Goal: Navigation & Orientation: Find specific page/section

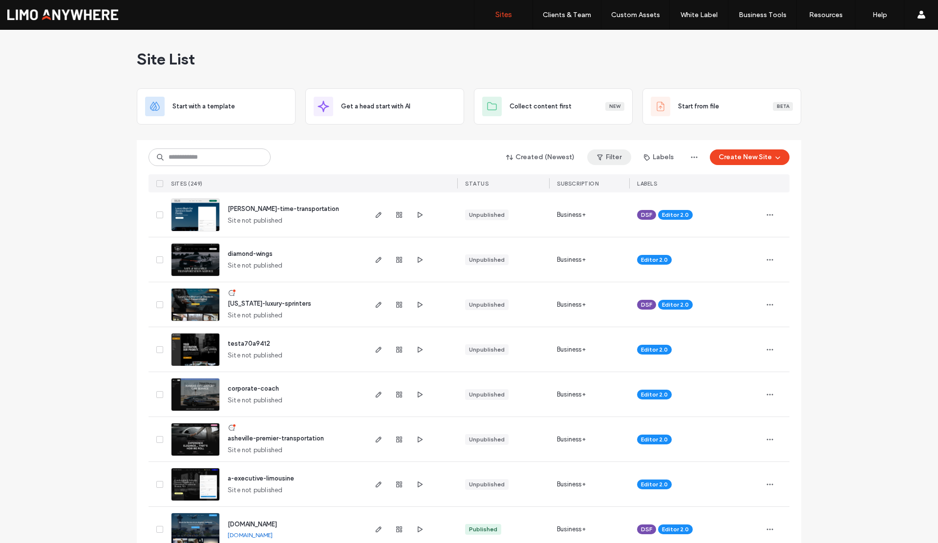
click at [620, 156] on button "Filter" at bounding box center [609, 158] width 44 height 16
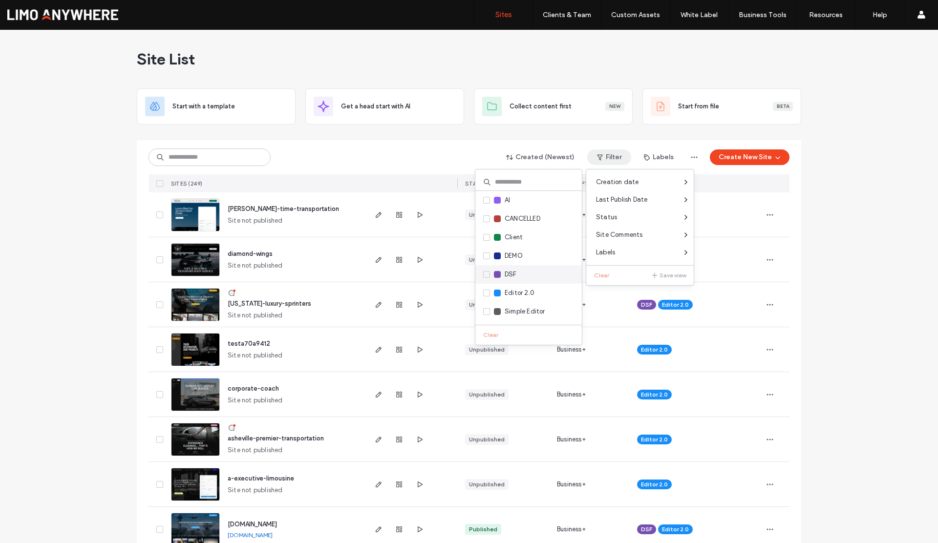
click at [506, 273] on span "DSF" at bounding box center [511, 275] width 12 height 10
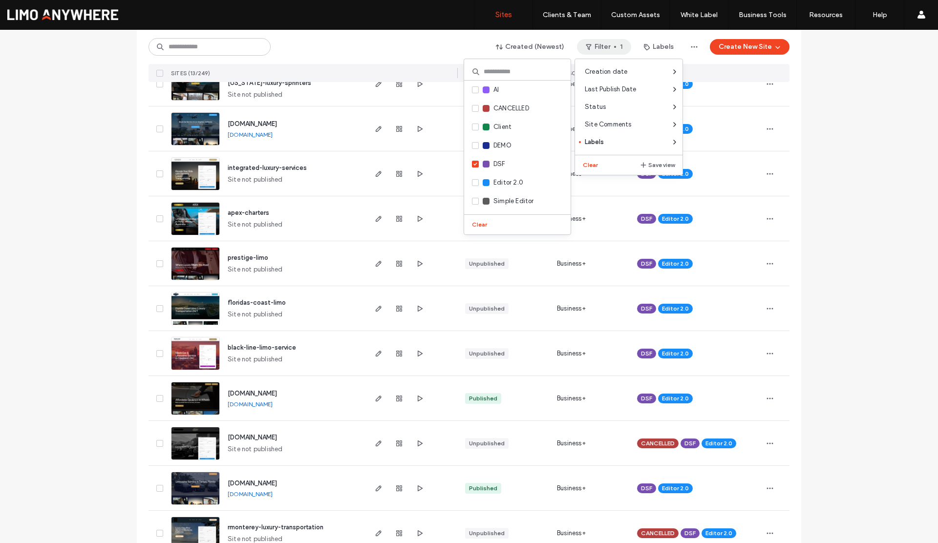
scroll to position [245, 0]
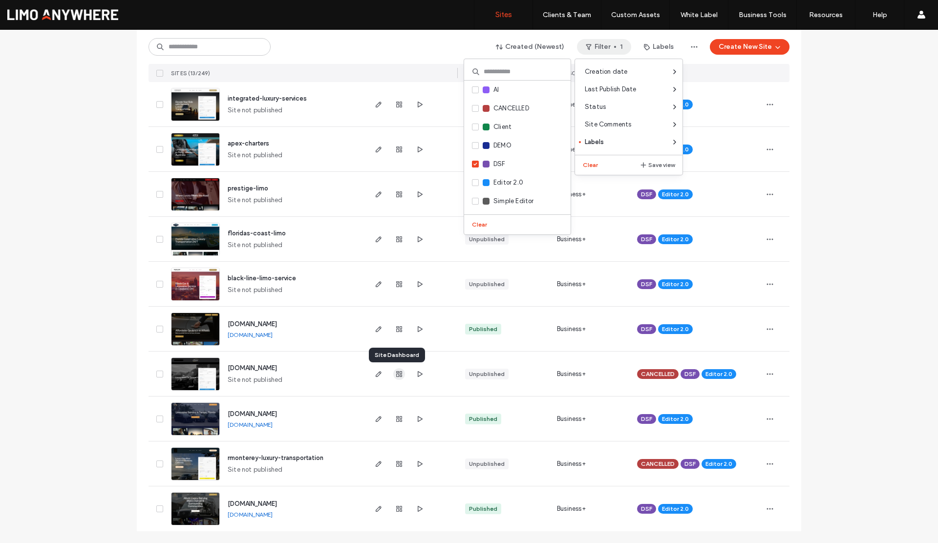
click at [395, 374] on icon "button" at bounding box center [399, 374] width 8 height 8
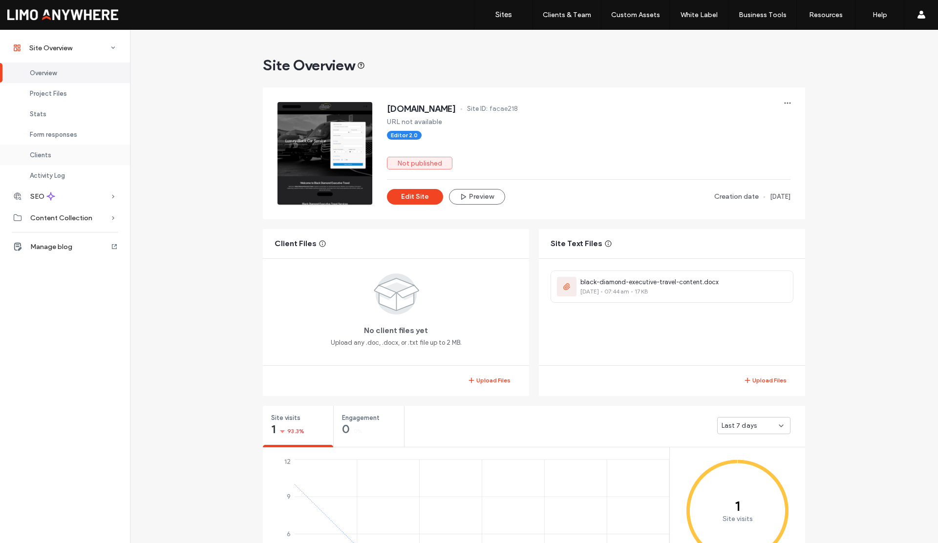
click at [46, 157] on span "Clients" at bounding box center [41, 154] width 22 height 7
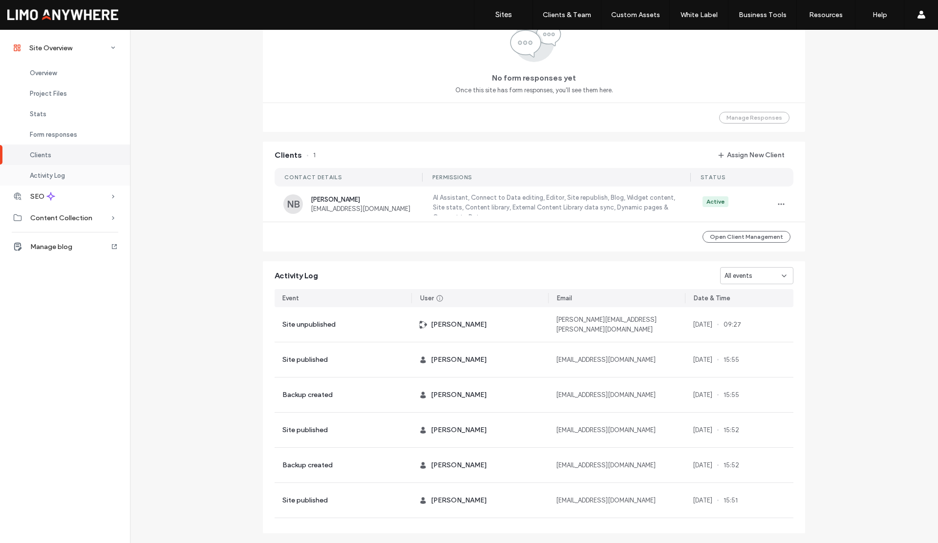
scroll to position [715, 0]
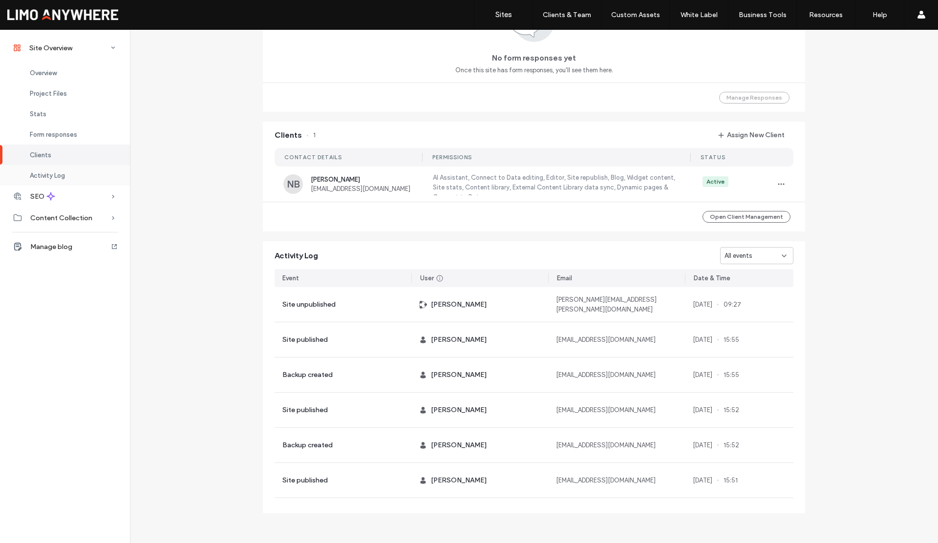
click at [48, 177] on span "Activity Log" at bounding box center [47, 175] width 35 height 7
click at [750, 258] on div "All events" at bounding box center [753, 255] width 57 height 10
click at [745, 355] on span "Site created" at bounding box center [740, 358] width 38 height 10
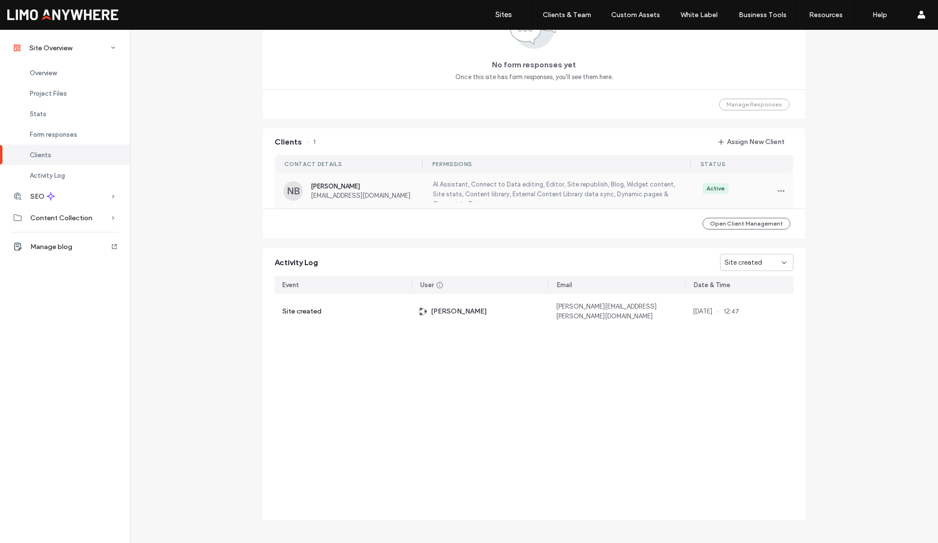
scroll to position [709, 0]
click at [725, 262] on span "Site created" at bounding box center [744, 261] width 38 height 10
click at [723, 345] on span "Domain assigned" at bounding box center [745, 347] width 49 height 10
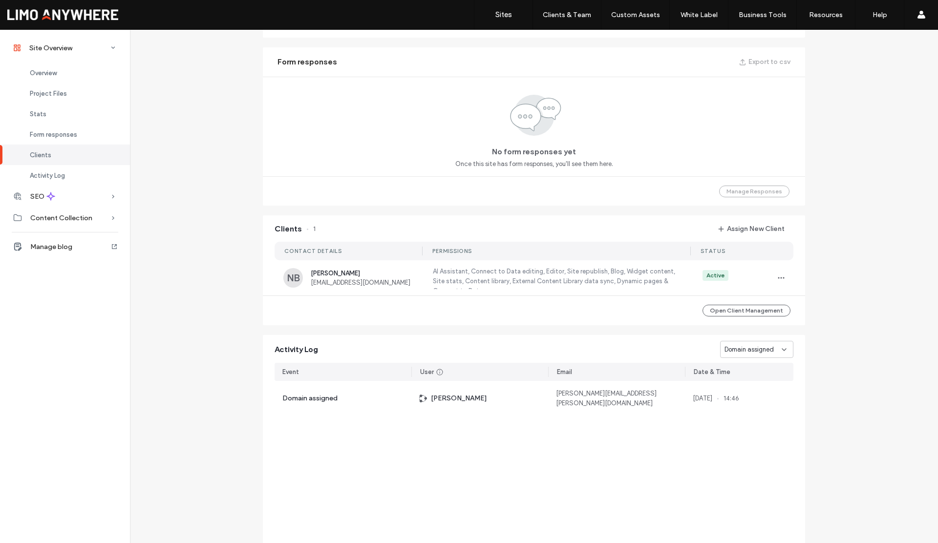
scroll to position [610, 0]
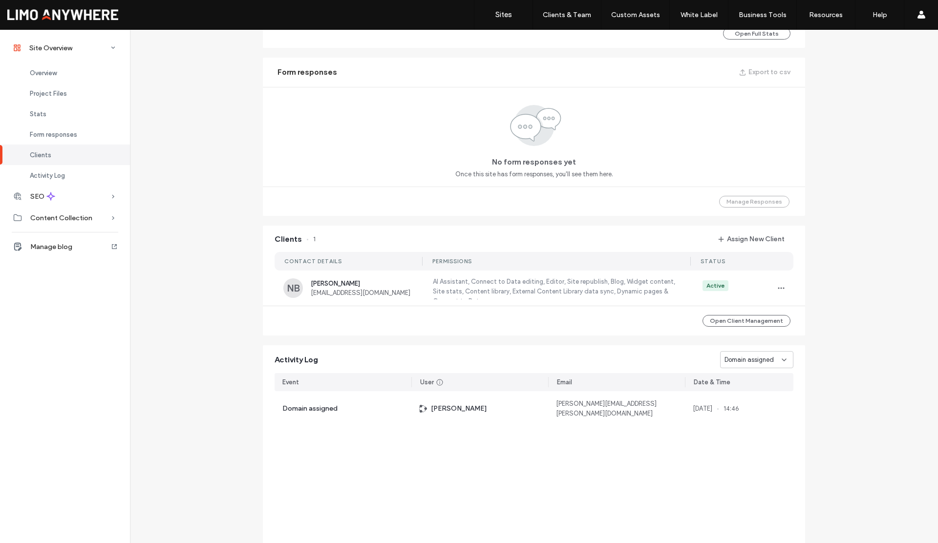
click at [764, 362] on span "Domain assigned" at bounding box center [749, 360] width 49 height 10
click at [753, 459] on span "Site created" at bounding box center [740, 463] width 38 height 10
click at [502, 16] on label "Sites" at bounding box center [503, 14] width 17 height 9
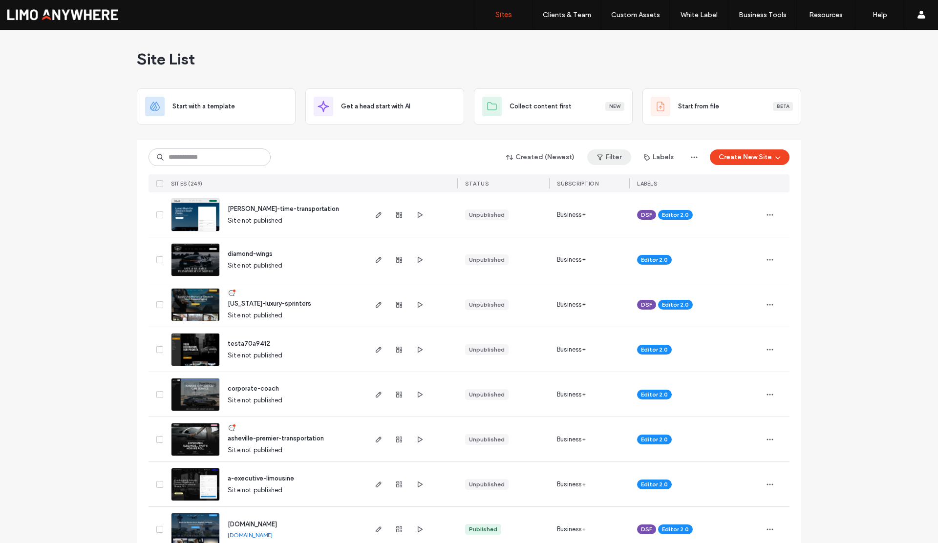
click at [607, 159] on button "Filter" at bounding box center [609, 158] width 44 height 16
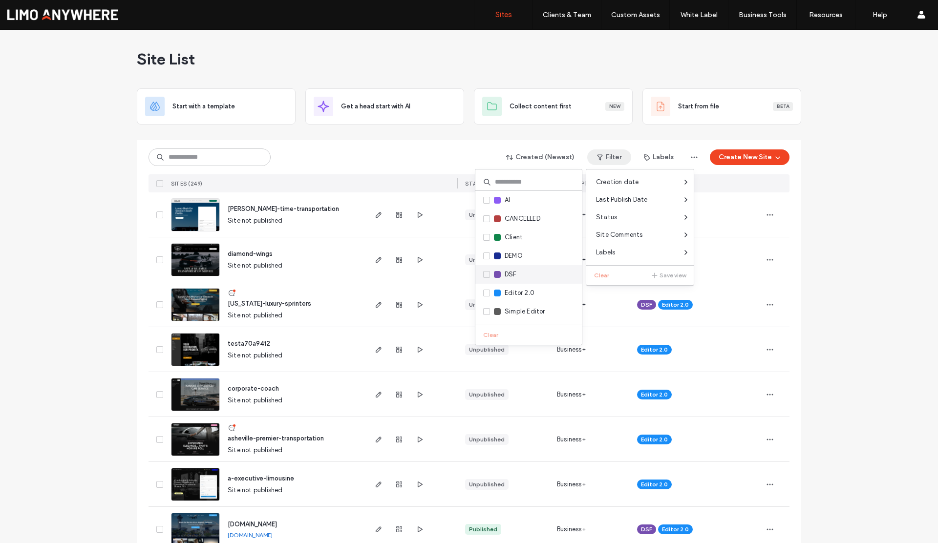
click at [515, 269] on div "DSF" at bounding box center [528, 274] width 107 height 19
click at [501, 279] on div "DSF" at bounding box center [505, 275] width 23 height 10
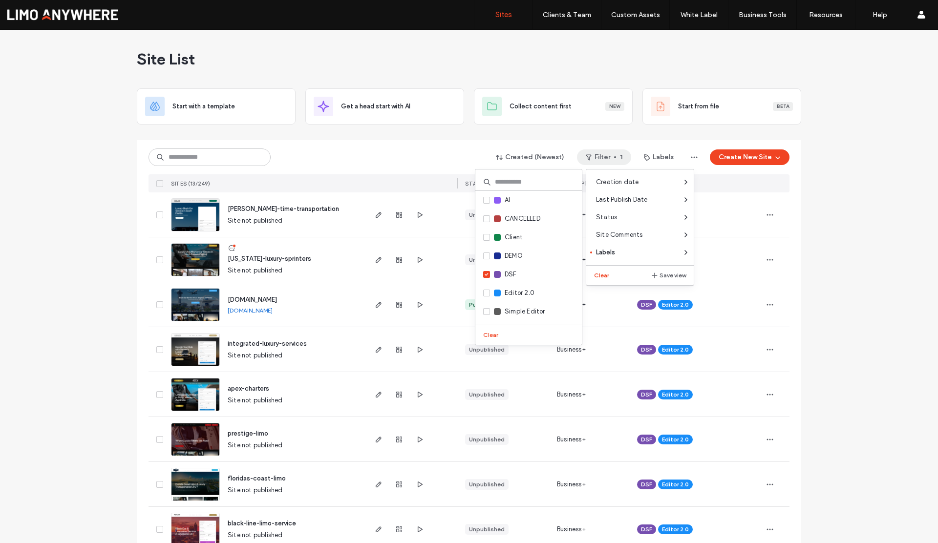
click at [123, 265] on div "Site List Start with a template Get a head start with AI Collect content first …" at bounding box center [469, 409] width 938 height 759
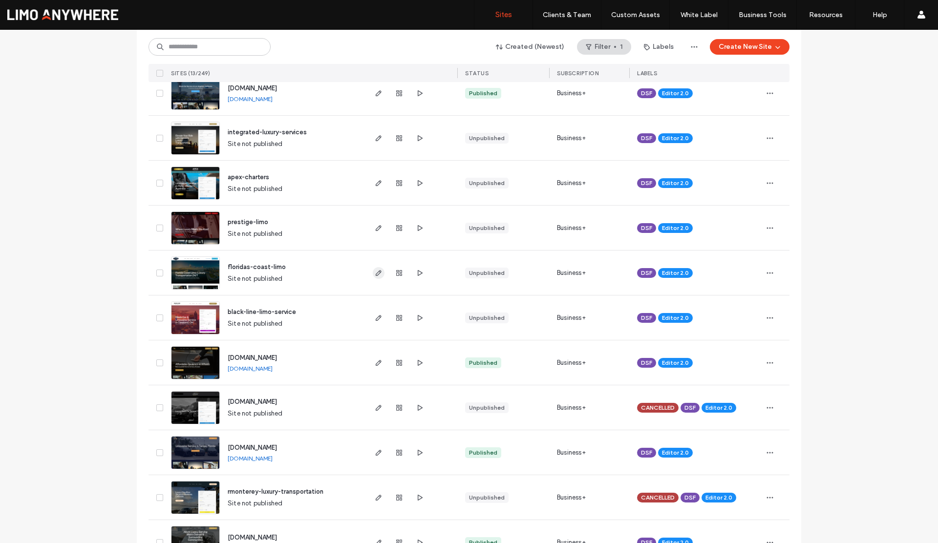
scroll to position [207, 0]
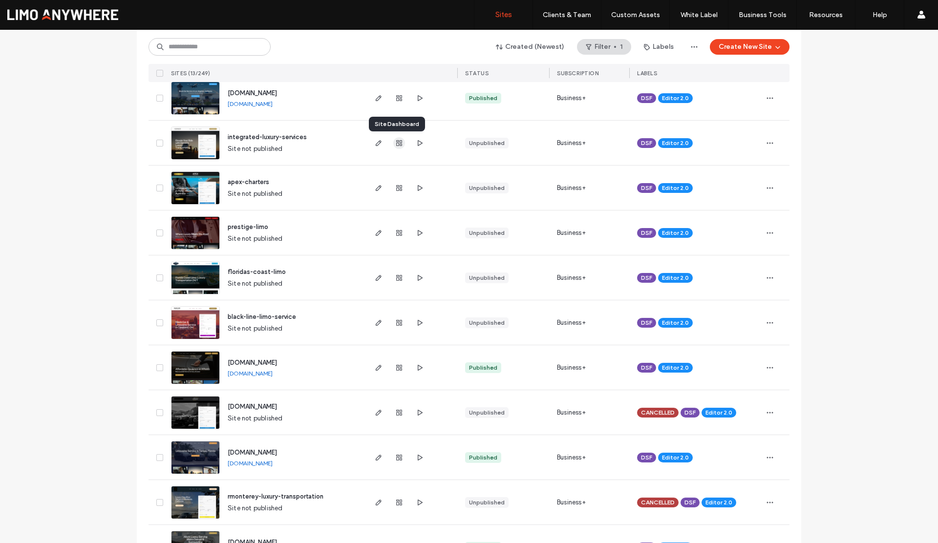
click at [396, 143] on use "button" at bounding box center [399, 143] width 6 height 6
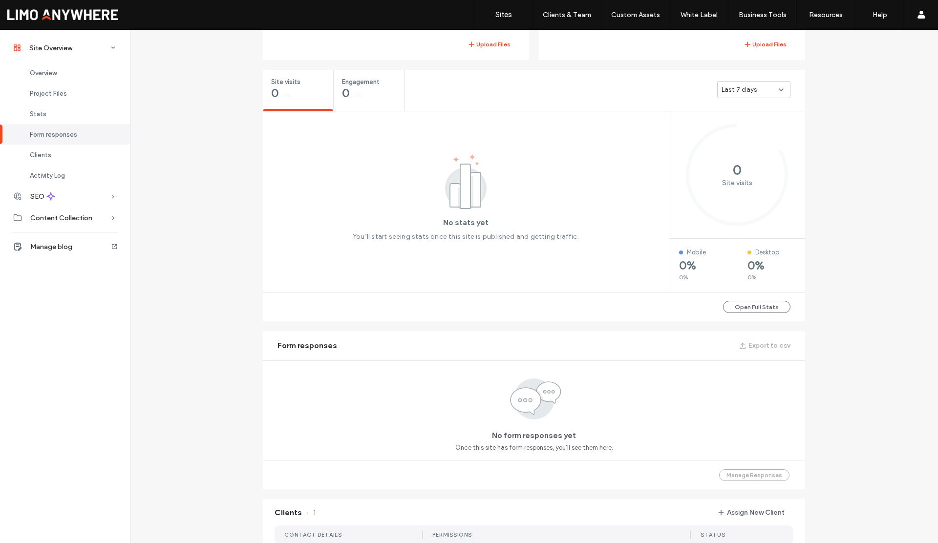
scroll to position [715, 0]
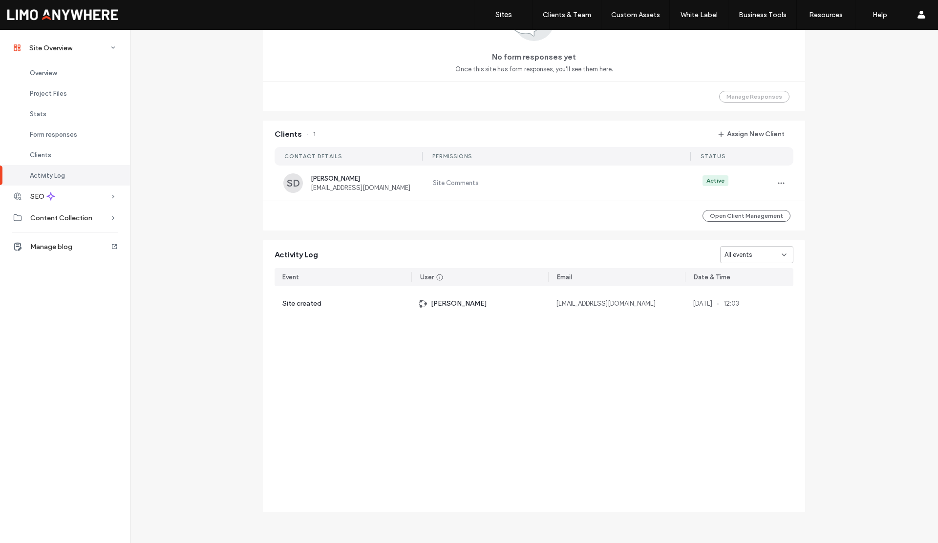
click at [763, 259] on div "All events" at bounding box center [753, 255] width 57 height 10
click at [741, 293] on span "Site created" at bounding box center [740, 289] width 38 height 10
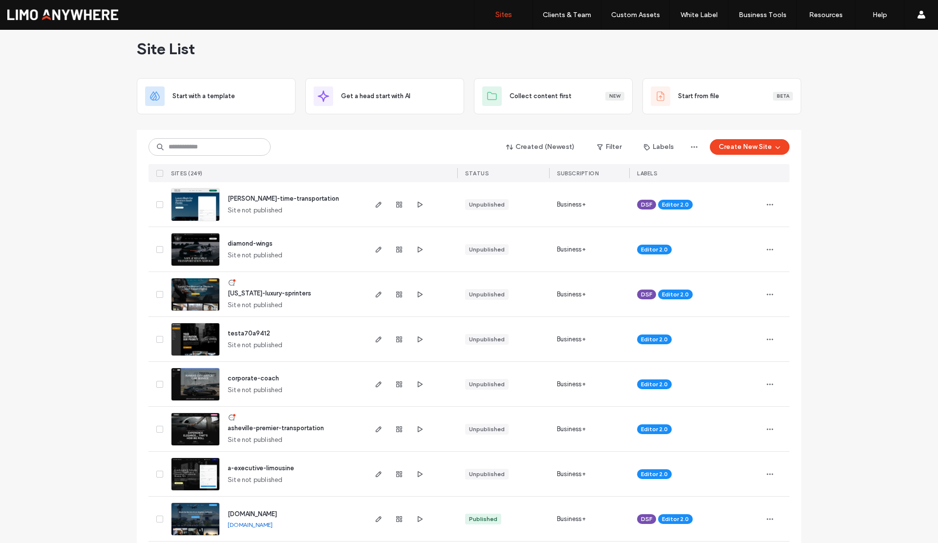
scroll to position [21, 0]
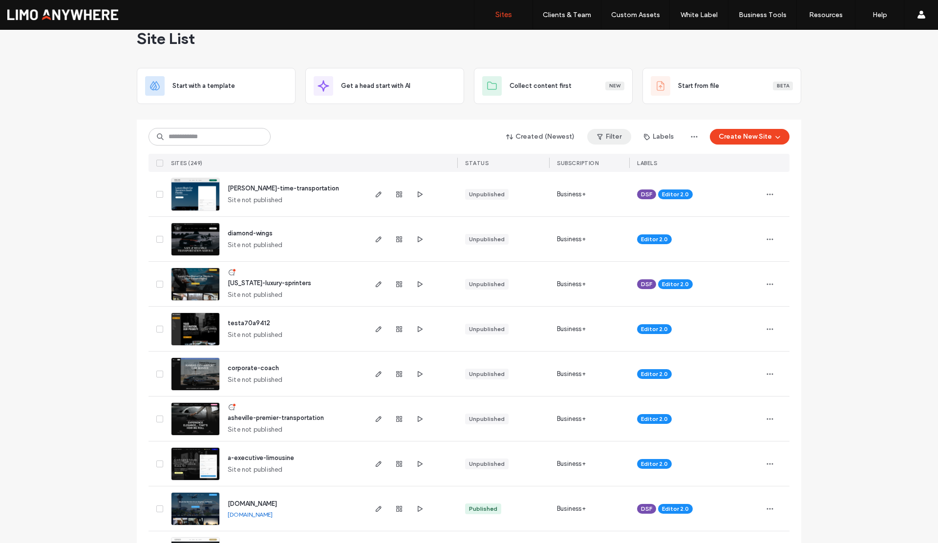
click at [613, 135] on button "Filter" at bounding box center [609, 137] width 44 height 16
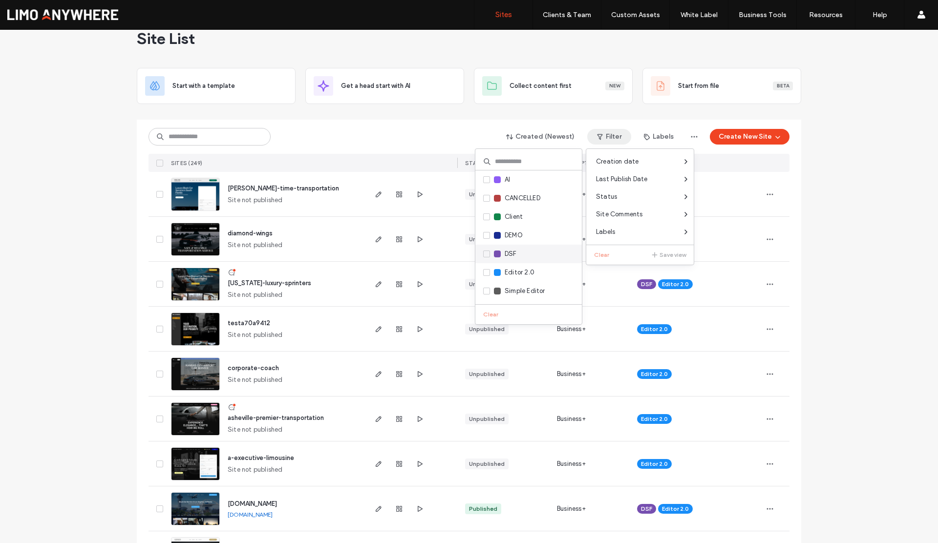
click at [514, 250] on span "DSF" at bounding box center [511, 254] width 12 height 10
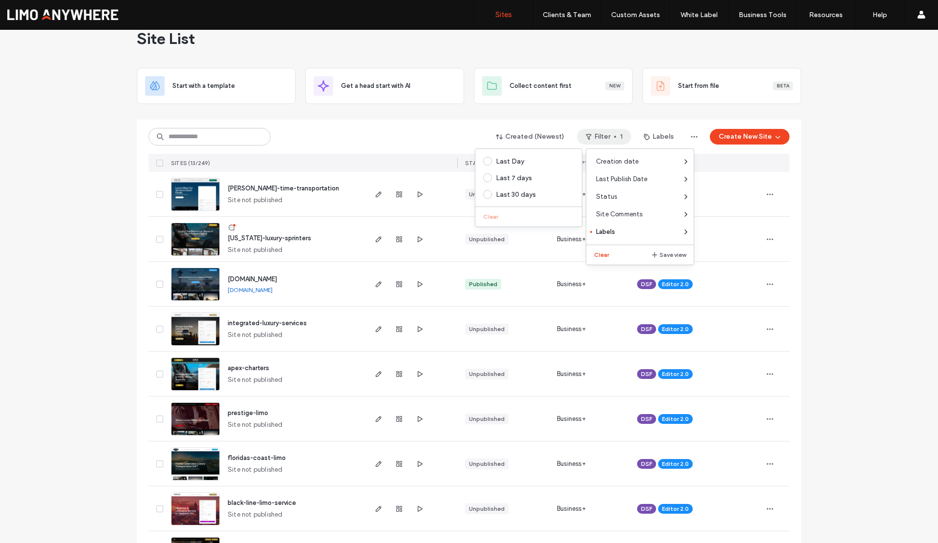
click at [87, 329] on div "Site List Start with a template Get a head start with AI Collect content first …" at bounding box center [469, 388] width 938 height 759
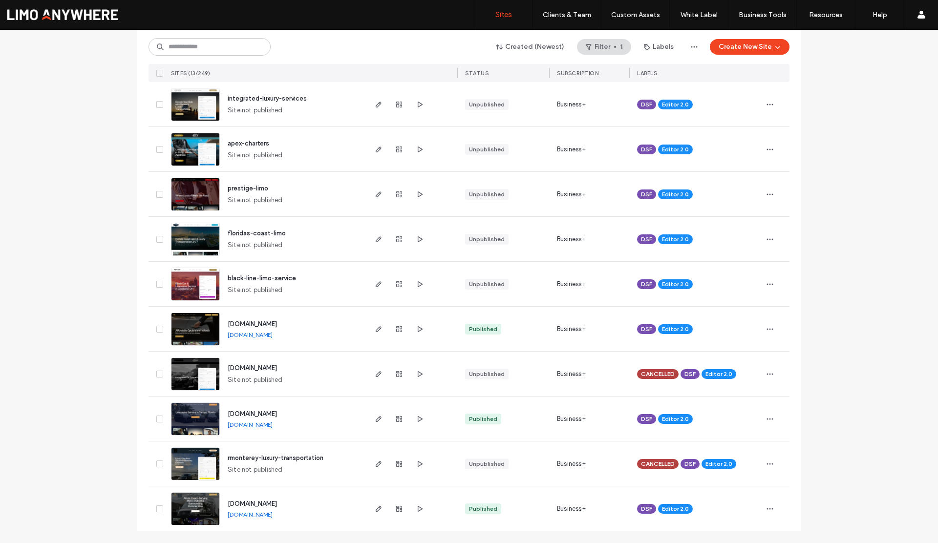
scroll to position [245, 0]
click at [395, 375] on icon "button" at bounding box center [399, 374] width 8 height 8
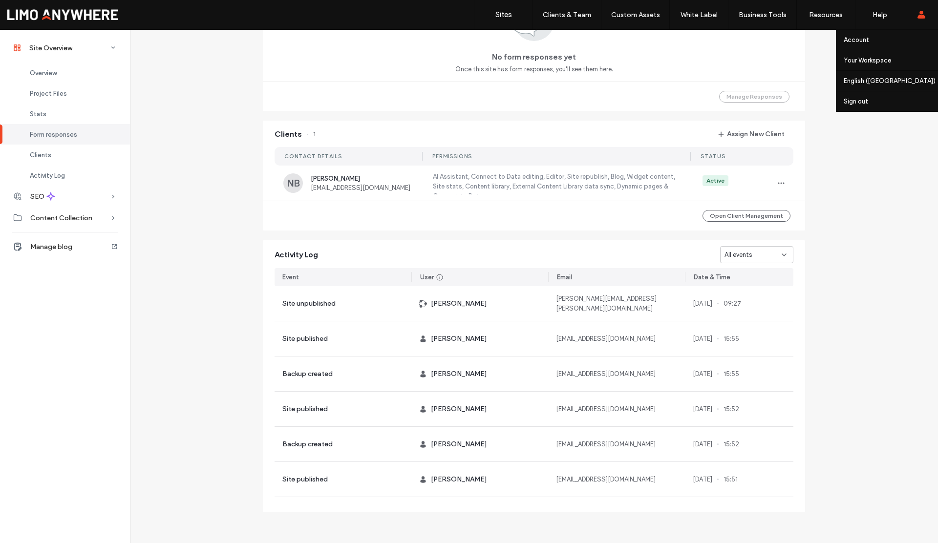
scroll to position [715, 0]
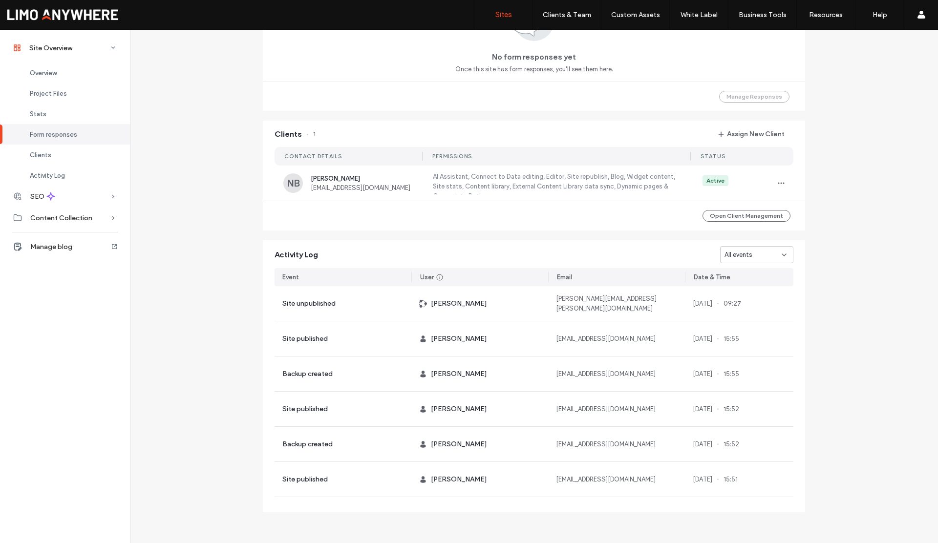
click at [504, 16] on label "Sites" at bounding box center [503, 14] width 17 height 9
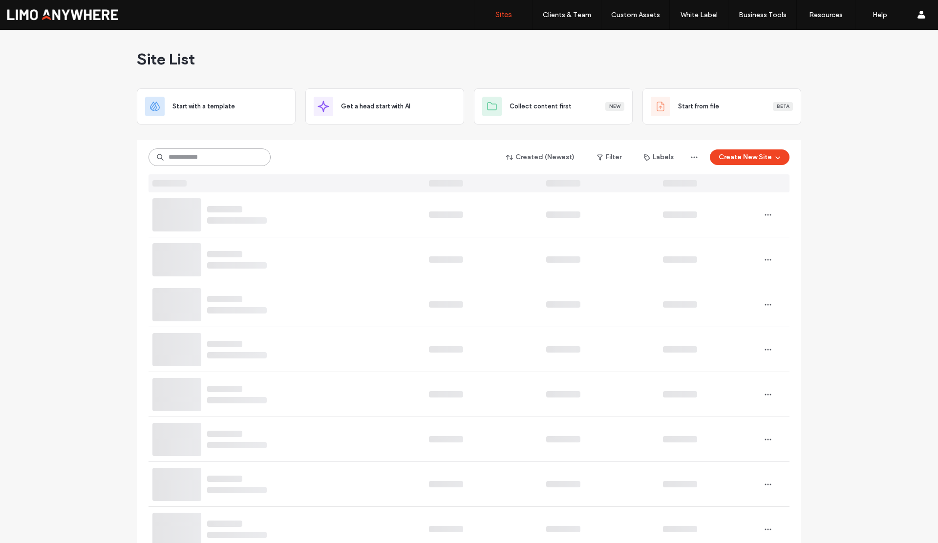
click at [234, 156] on input at bounding box center [210, 158] width 122 height 18
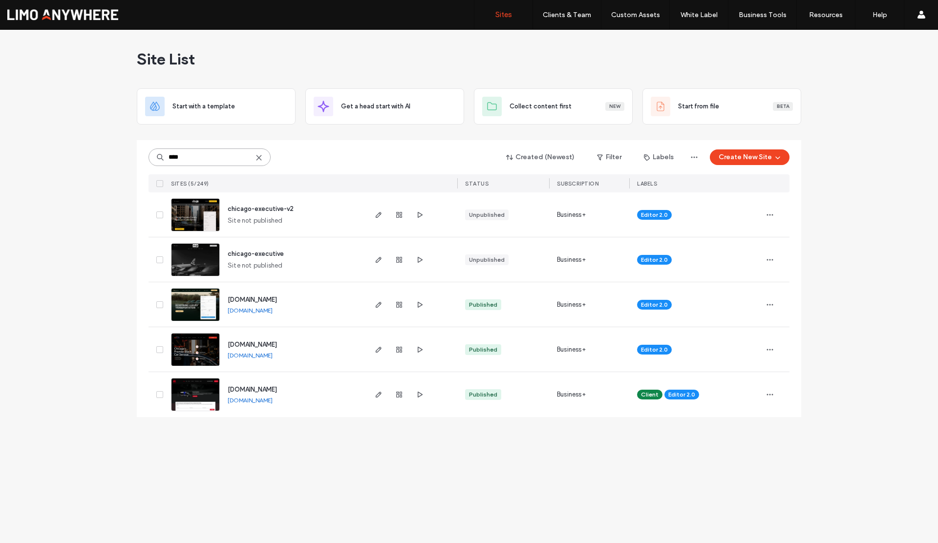
type input "****"
click at [261, 156] on icon at bounding box center [259, 158] width 8 height 8
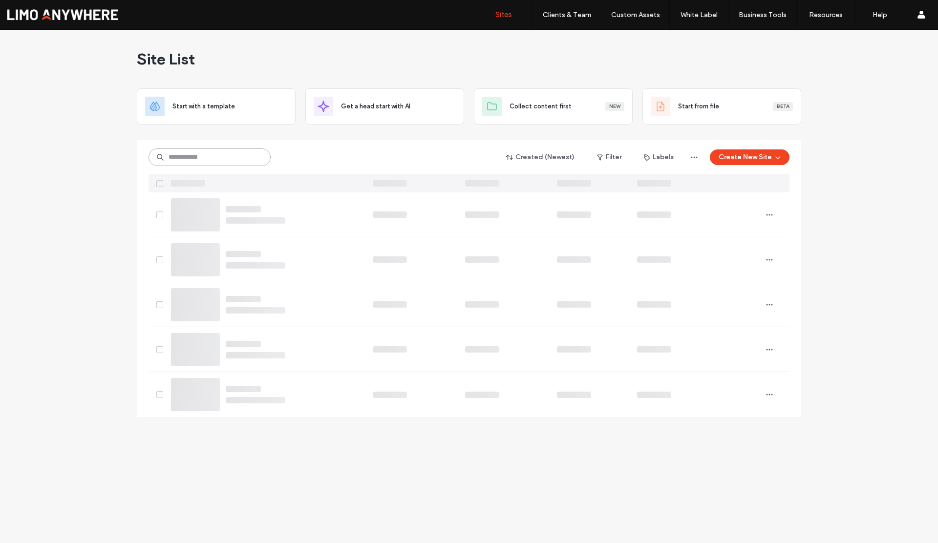
click at [209, 161] on input at bounding box center [210, 158] width 122 height 18
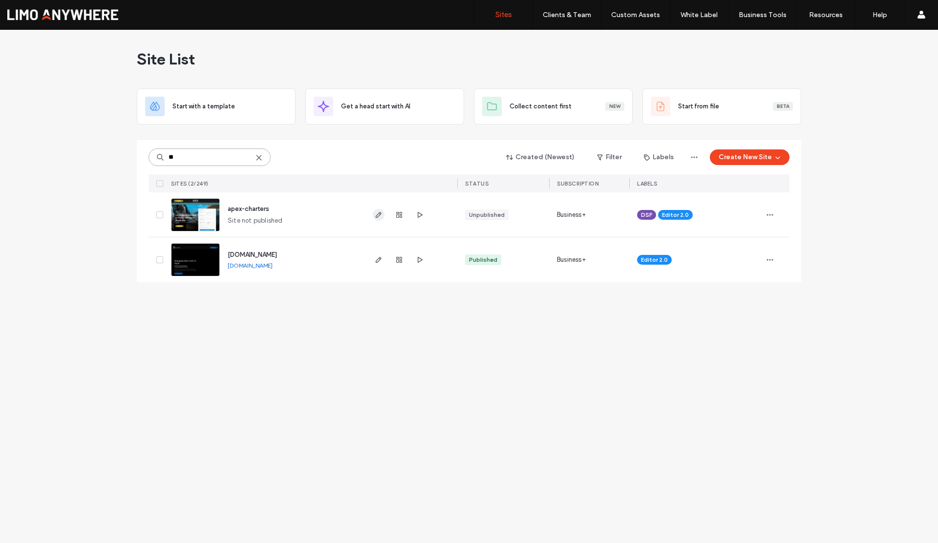
type input "**"
click at [378, 214] on use "button" at bounding box center [379, 215] width 6 height 6
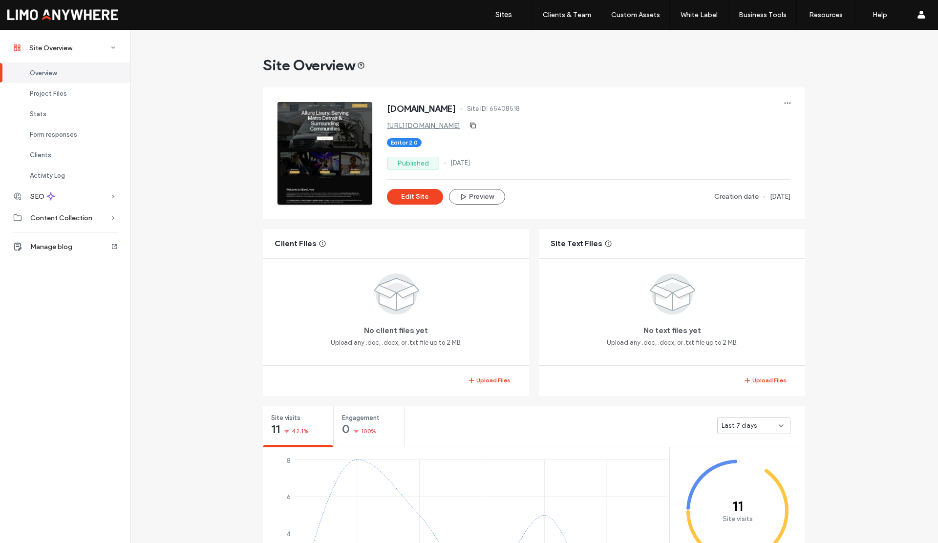
scroll to position [15, 0]
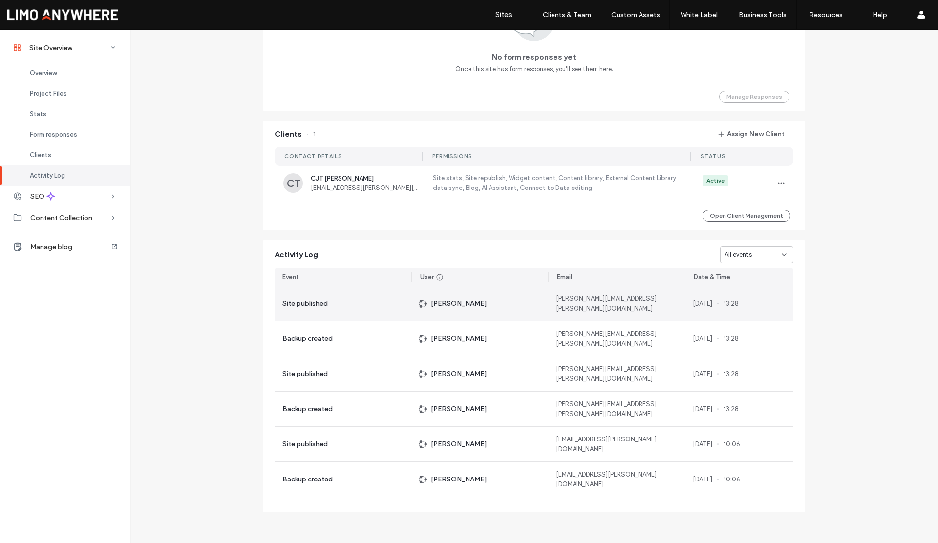
scroll to position [384, 0]
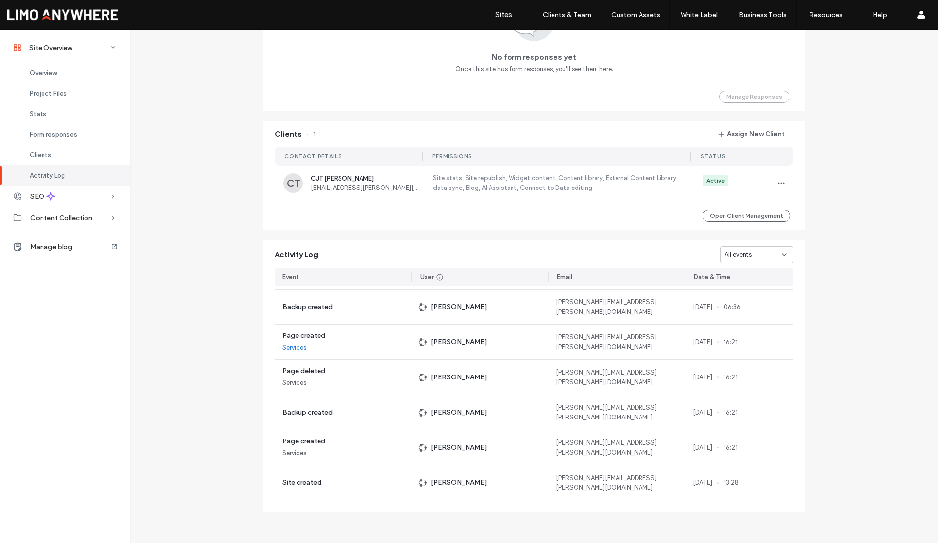
click at [759, 256] on div "All events" at bounding box center [753, 255] width 57 height 10
click at [739, 357] on span "Site created" at bounding box center [740, 358] width 38 height 10
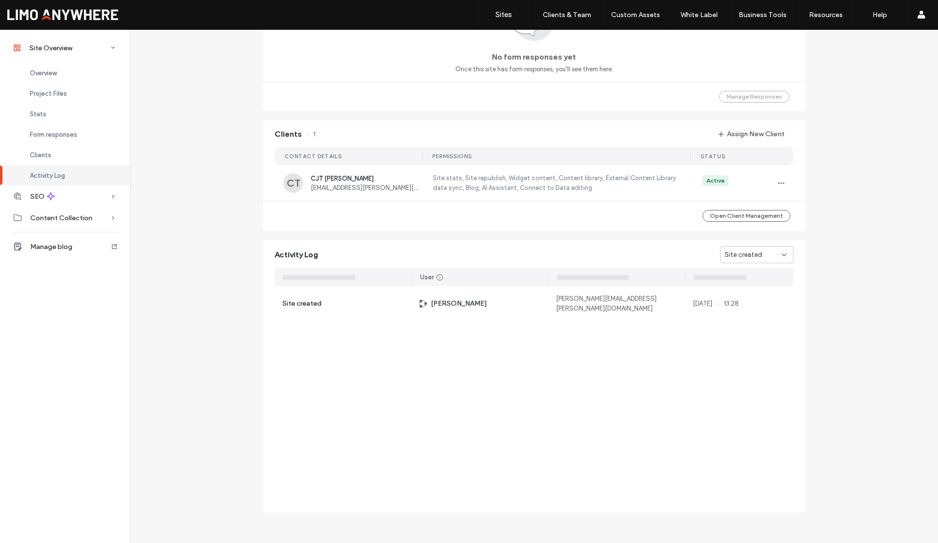
scroll to position [0, 0]
click at [734, 258] on span "Site created" at bounding box center [744, 255] width 38 height 10
click at [732, 258] on span "Site created" at bounding box center [744, 255] width 38 height 10
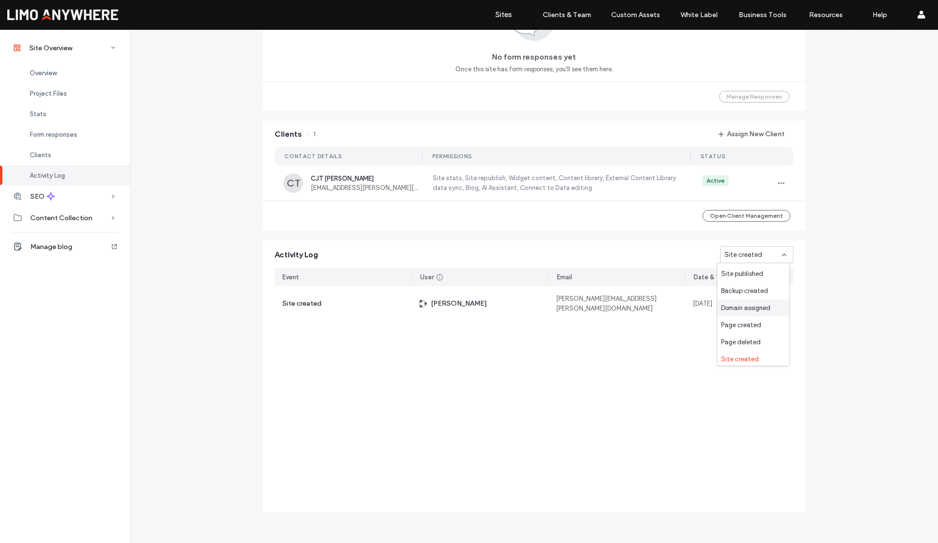
click at [743, 310] on span "Domain assigned" at bounding box center [745, 308] width 49 height 10
click at [772, 255] on div "Domain assigned" at bounding box center [753, 255] width 57 height 10
click at [741, 353] on span "Site created" at bounding box center [740, 358] width 38 height 10
click at [744, 258] on span "Site created" at bounding box center [744, 255] width 38 height 10
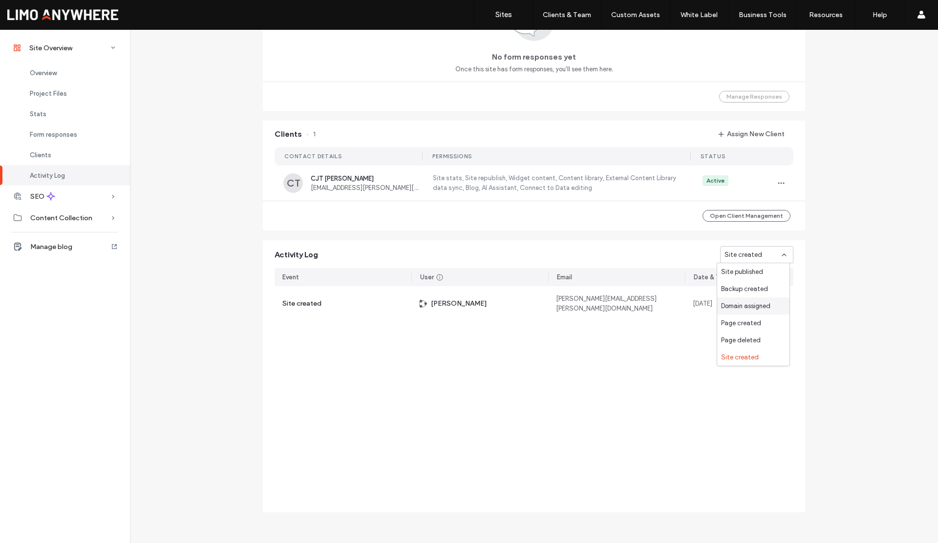
click at [733, 306] on span "Domain assigned" at bounding box center [745, 307] width 49 height 10
click at [729, 260] on div "Domain assigned" at bounding box center [756, 254] width 73 height 17
click at [733, 353] on span "Site created" at bounding box center [740, 358] width 38 height 10
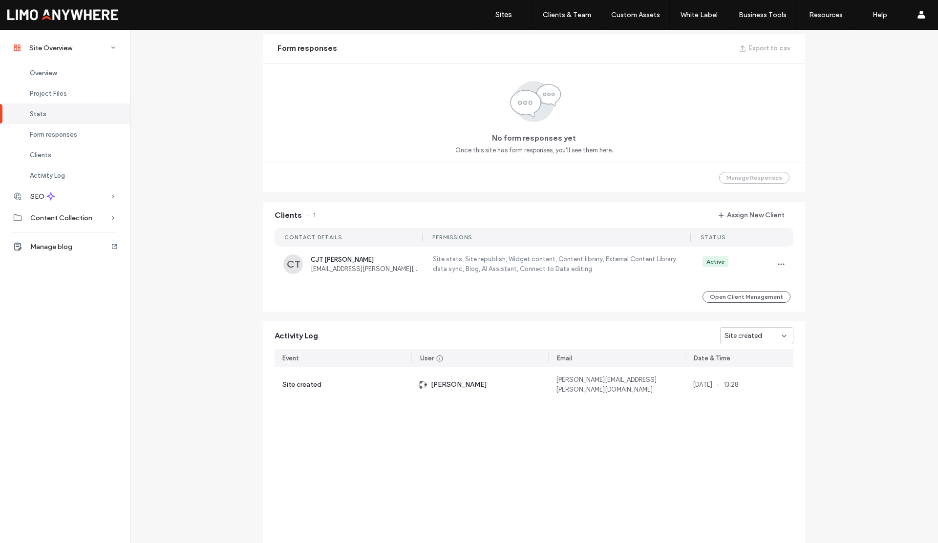
scroll to position [10, 0]
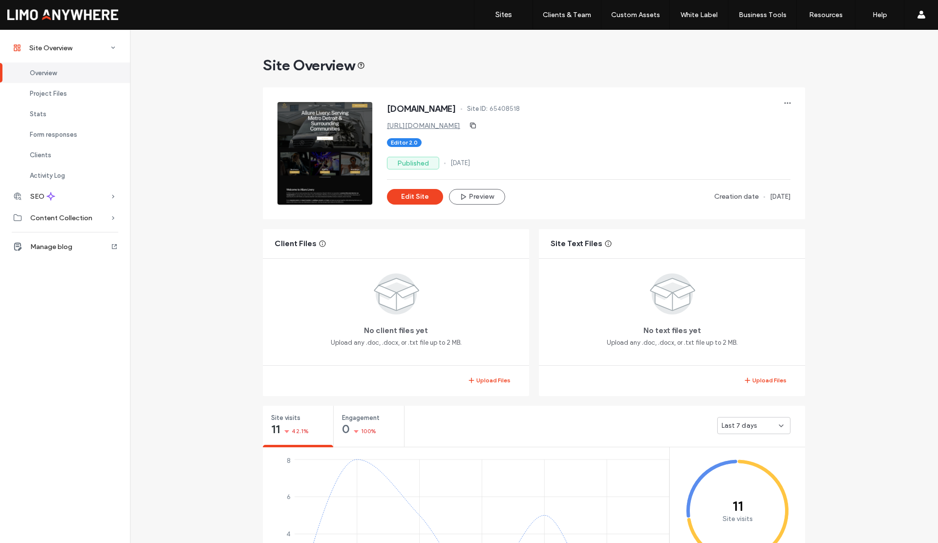
scroll to position [715, 0]
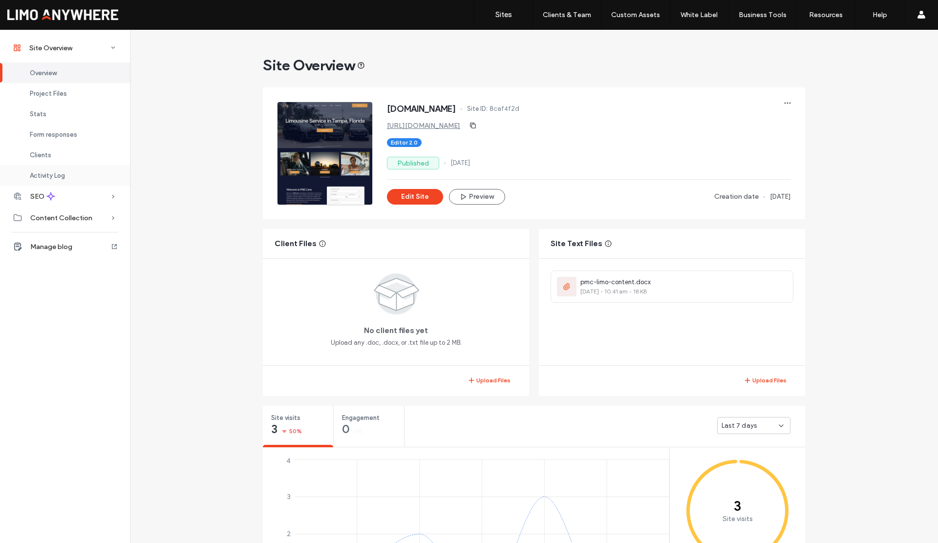
click at [52, 172] on span "Activity Log" at bounding box center [47, 175] width 35 height 7
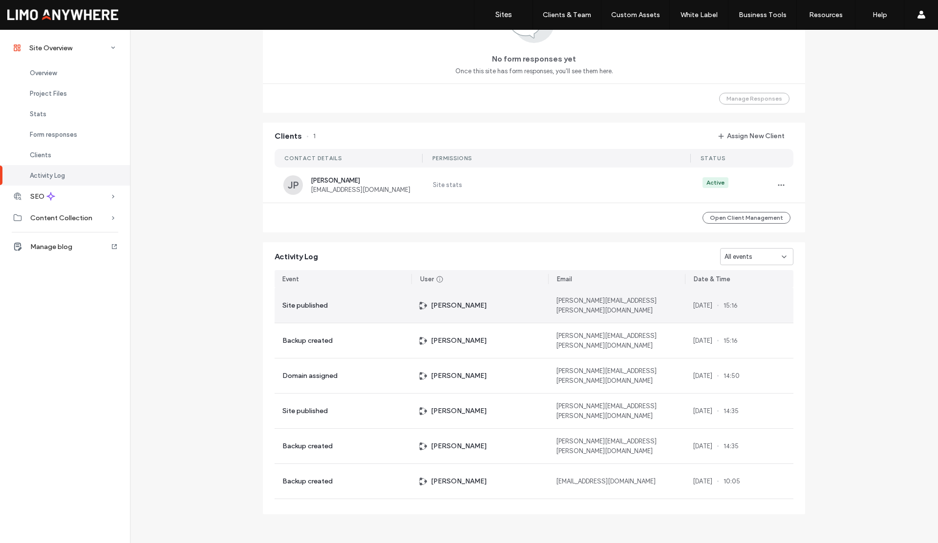
scroll to position [715, 0]
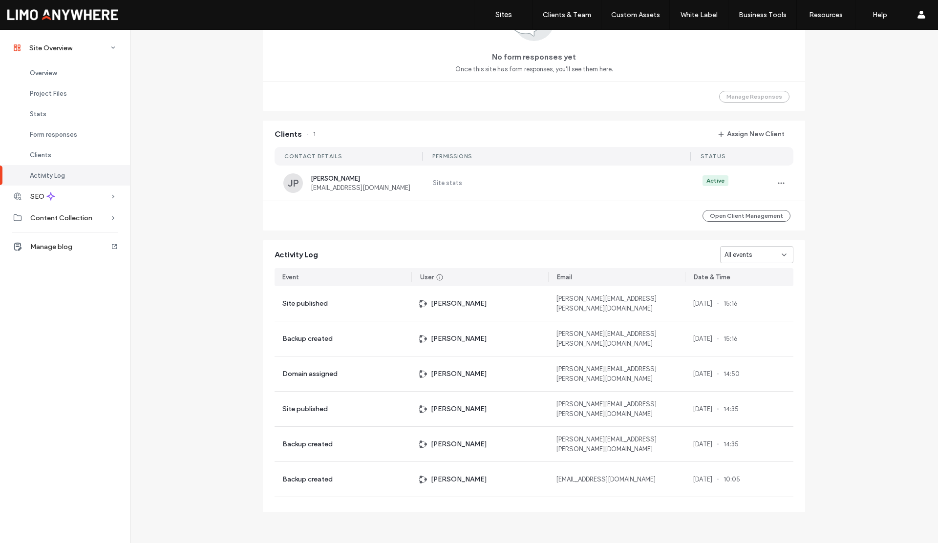
click at [768, 256] on div "All events" at bounding box center [753, 255] width 57 height 10
click at [754, 334] on div "Site created" at bounding box center [753, 340] width 72 height 17
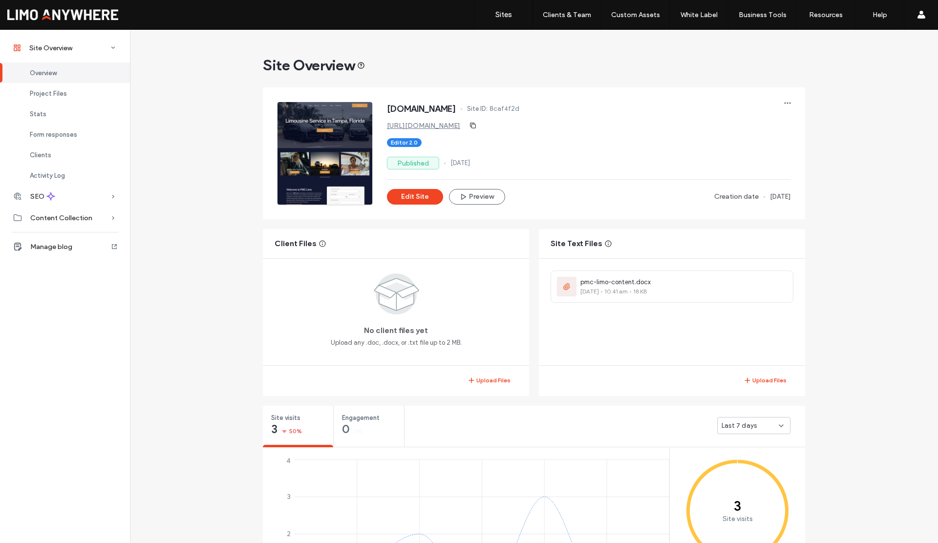
scroll to position [715, 0]
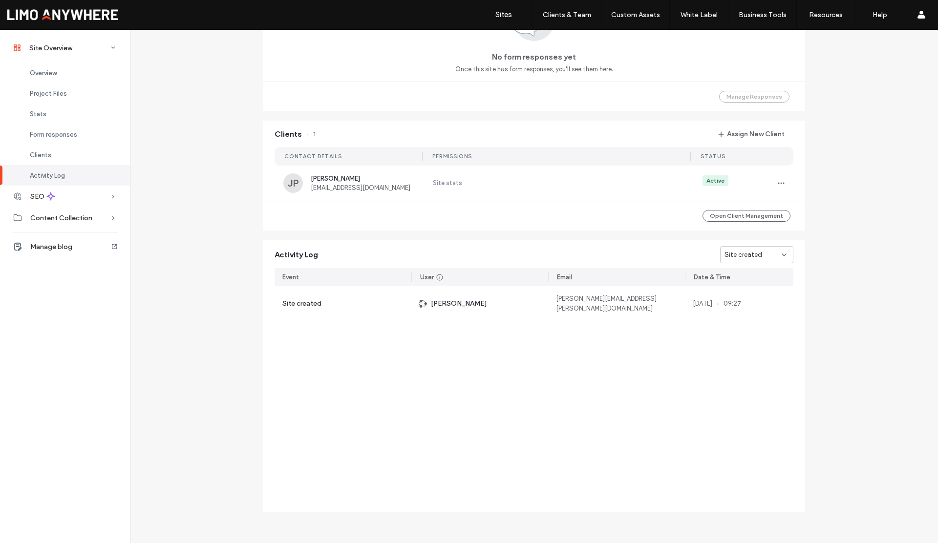
click at [733, 256] on span "Site created" at bounding box center [744, 255] width 38 height 10
click at [752, 317] on div "Domain assigned" at bounding box center [753, 323] width 72 height 17
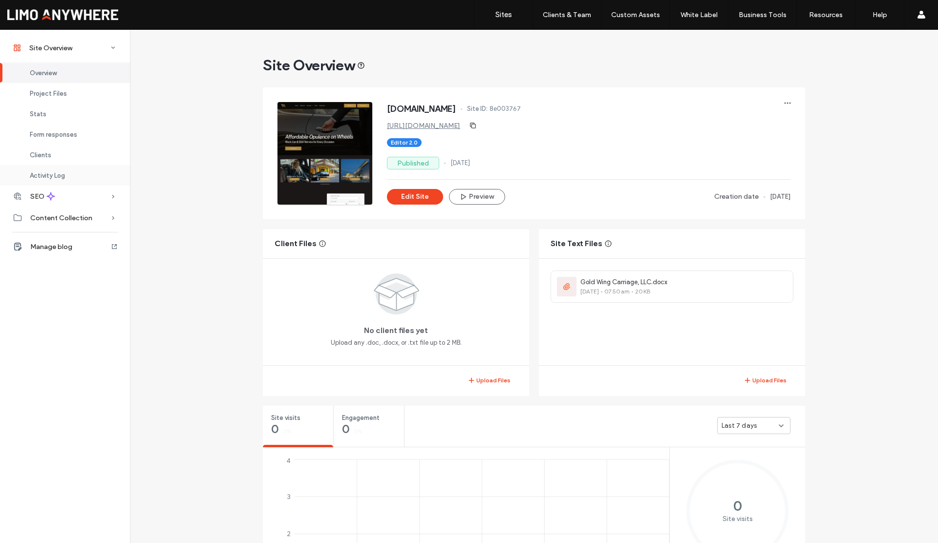
click at [44, 173] on span "Activity Log" at bounding box center [47, 175] width 35 height 7
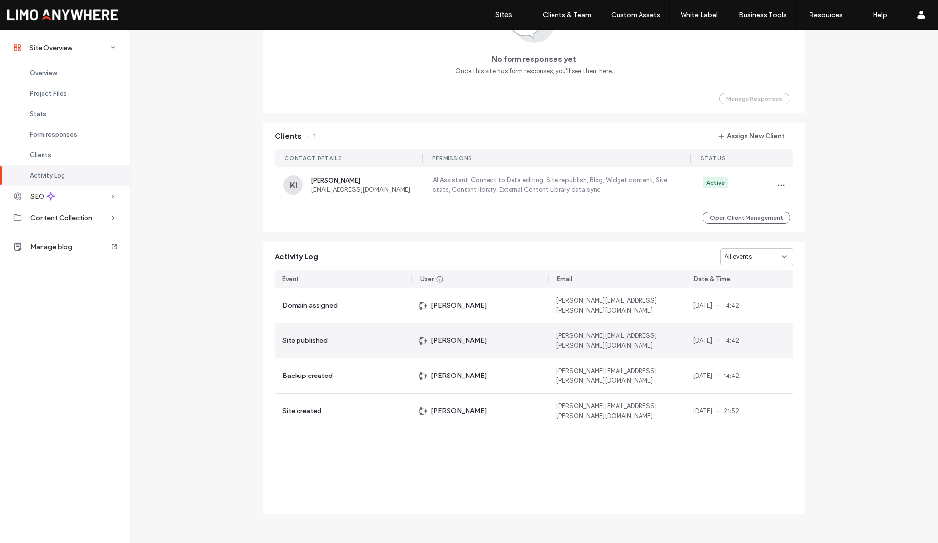
scroll to position [715, 0]
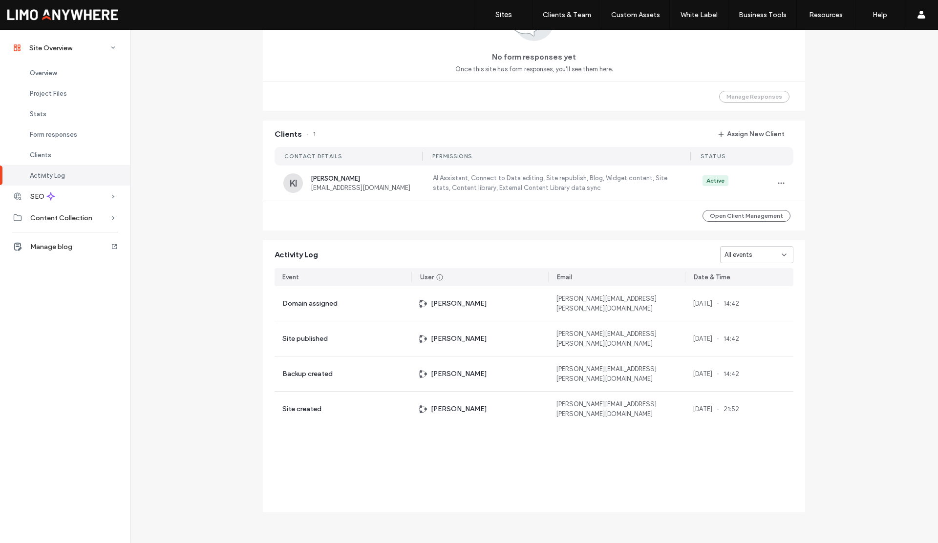
click at [739, 256] on span "All events" at bounding box center [738, 255] width 27 height 10
click at [734, 336] on span "Site created" at bounding box center [740, 341] width 38 height 10
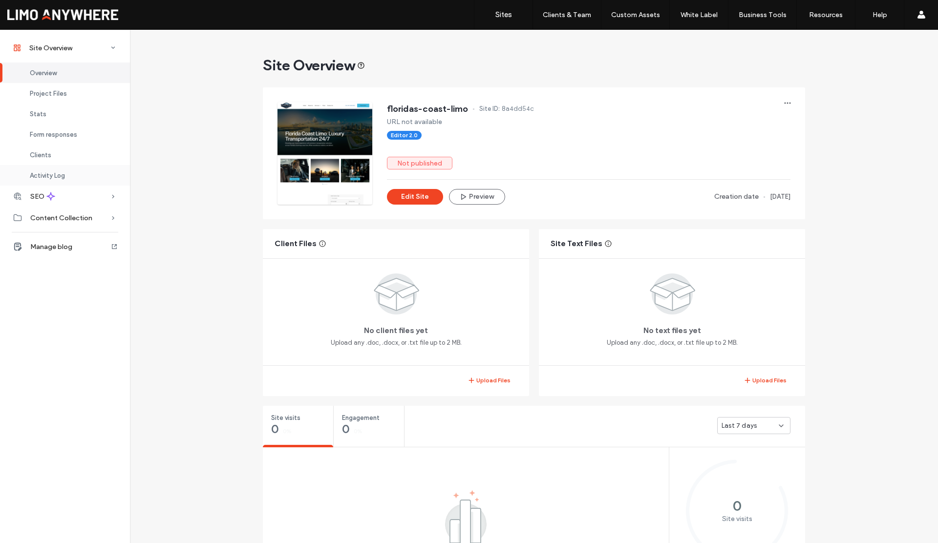
click at [51, 173] on span "Activity Log" at bounding box center [47, 175] width 35 height 7
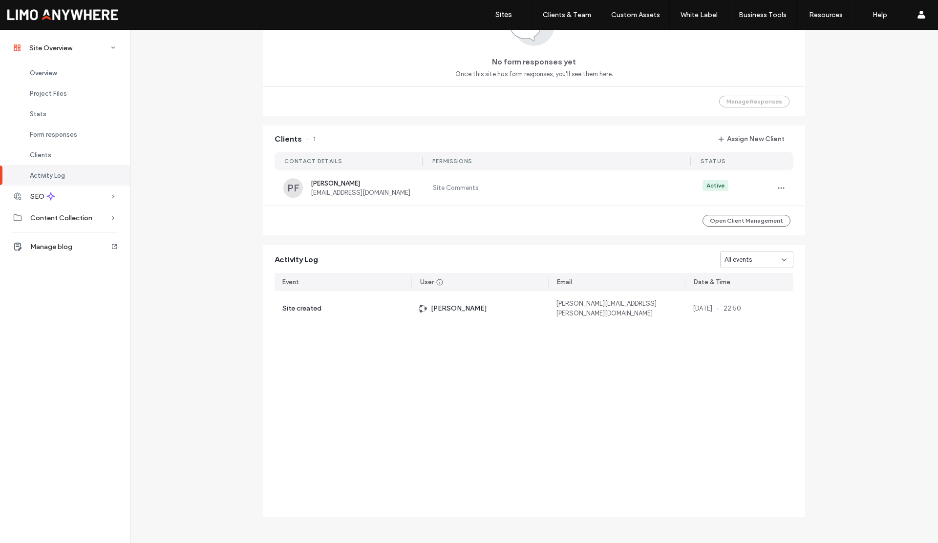
scroll to position [715, 0]
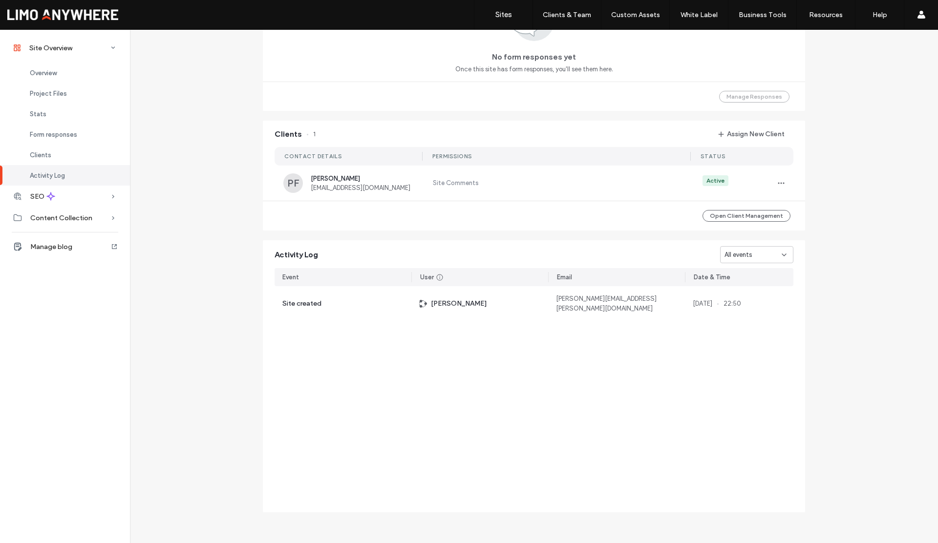
click at [734, 252] on span "All events" at bounding box center [738, 255] width 27 height 10
click at [728, 291] on span "Site created" at bounding box center [740, 289] width 38 height 10
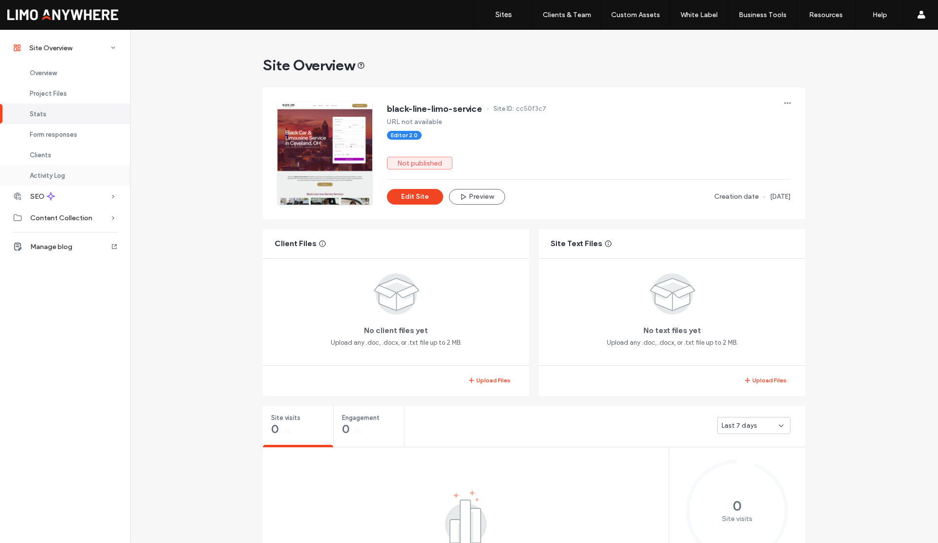
click at [61, 177] on span "Activity Log" at bounding box center [47, 175] width 35 height 7
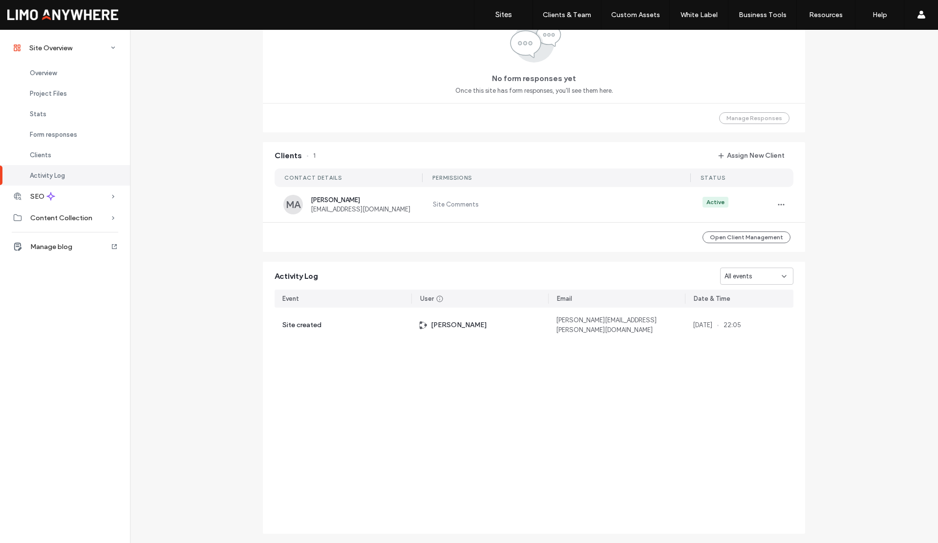
scroll to position [715, 0]
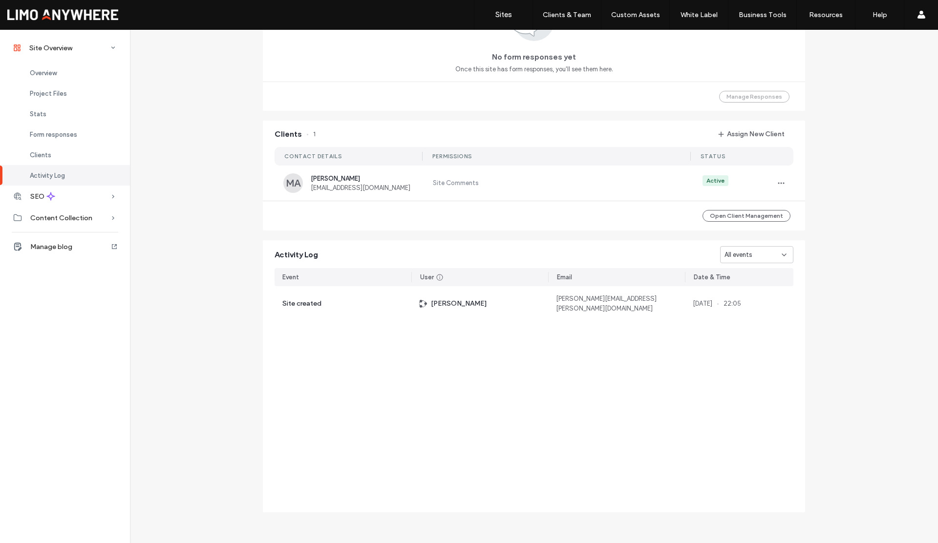
click at [743, 253] on span "All events" at bounding box center [738, 255] width 27 height 10
click at [735, 290] on span "Site created" at bounding box center [740, 289] width 38 height 10
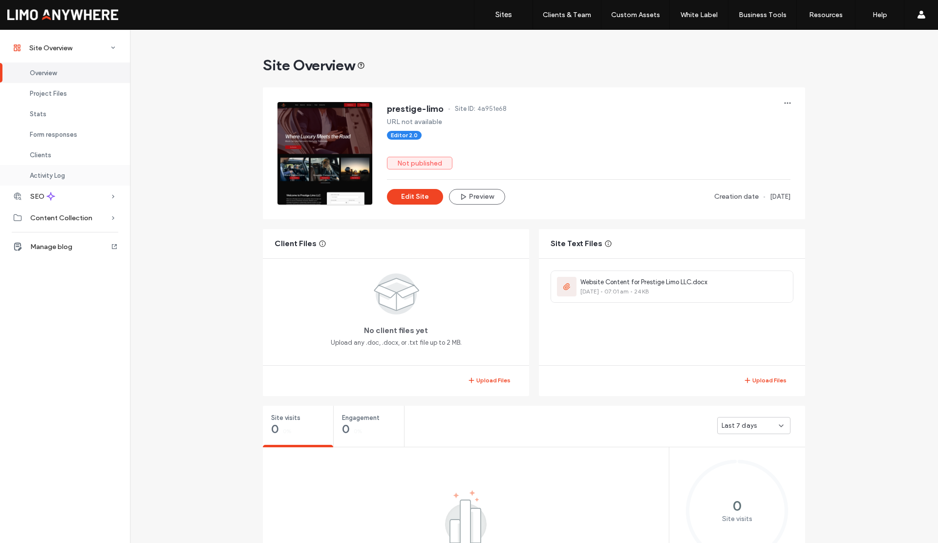
click at [39, 175] on span "Activity Log" at bounding box center [47, 175] width 35 height 7
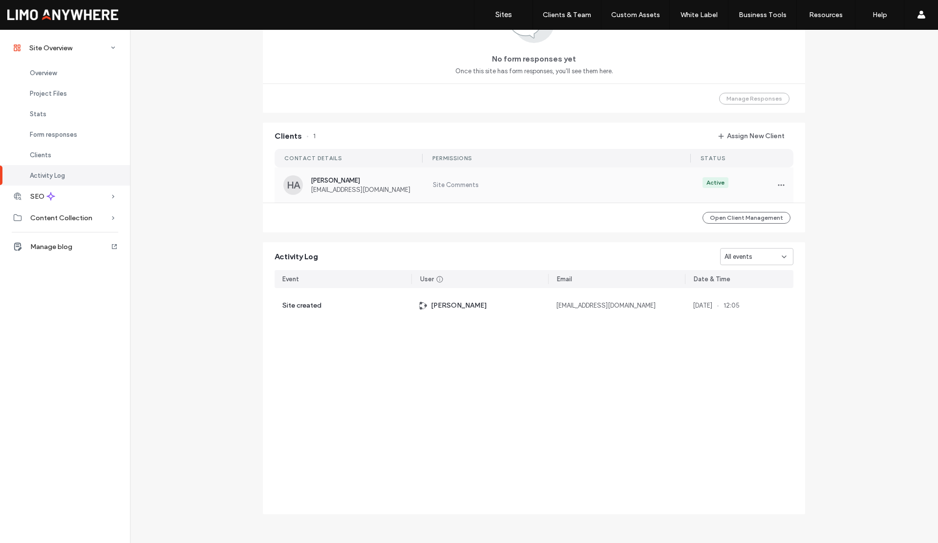
scroll to position [715, 0]
click at [729, 258] on span "All events" at bounding box center [738, 255] width 27 height 10
click at [733, 285] on span "Site created" at bounding box center [740, 289] width 38 height 10
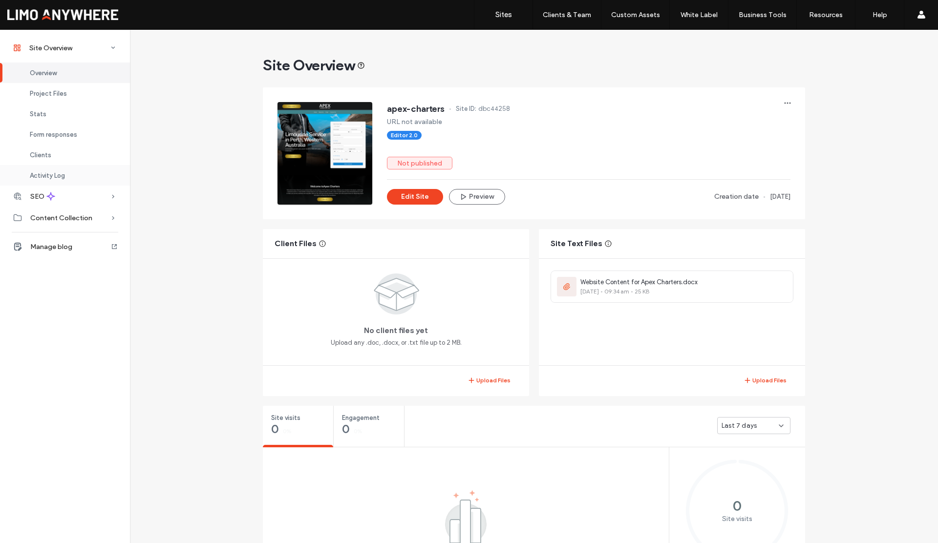
click at [54, 171] on div "Activity Log" at bounding box center [65, 175] width 130 height 21
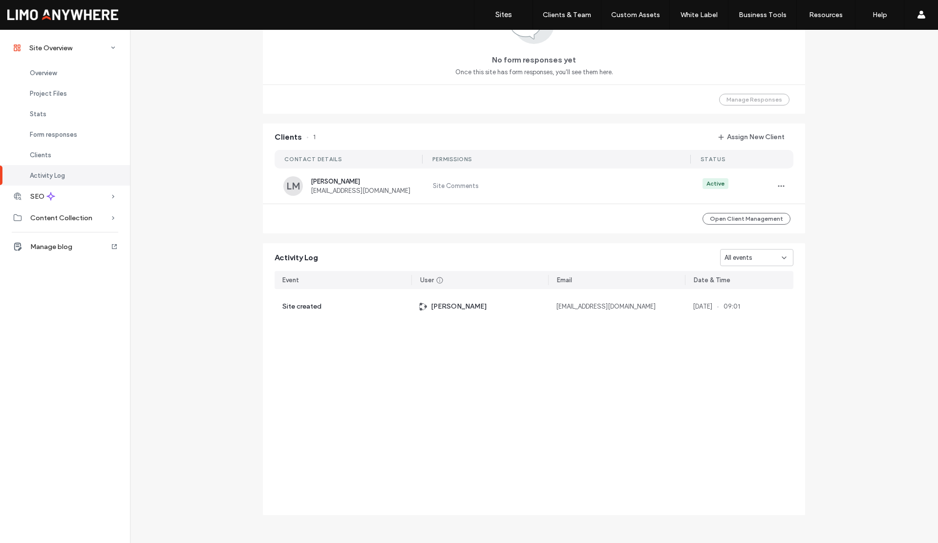
scroll to position [715, 0]
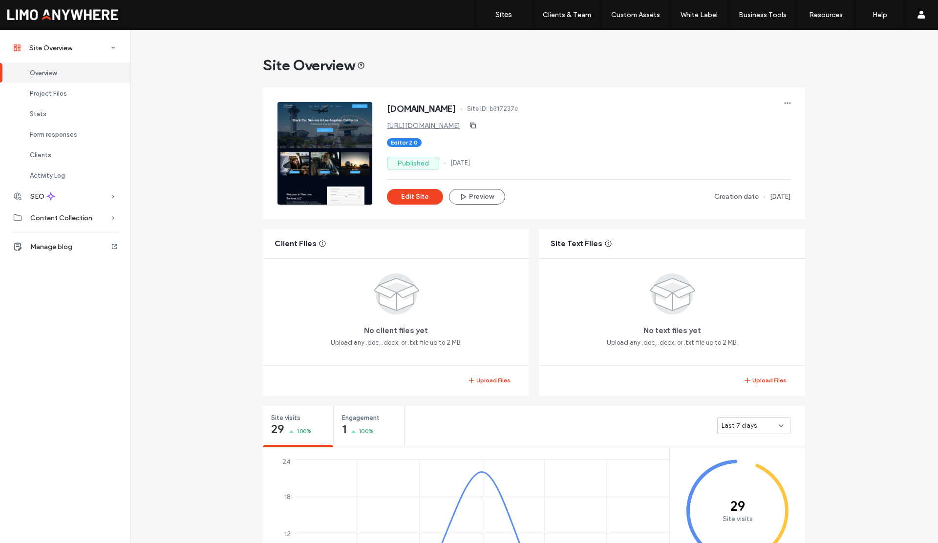
drag, startPoint x: 0, startPoint y: 0, endPoint x: 138, endPoint y: 192, distance: 236.3
click at [43, 177] on span "Activity Log" at bounding box center [47, 175] width 35 height 7
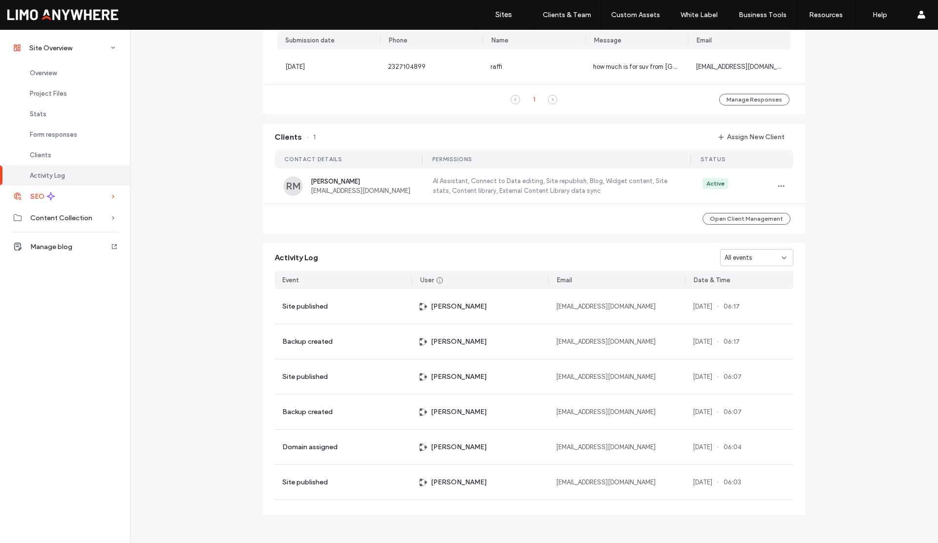
scroll to position [668, 0]
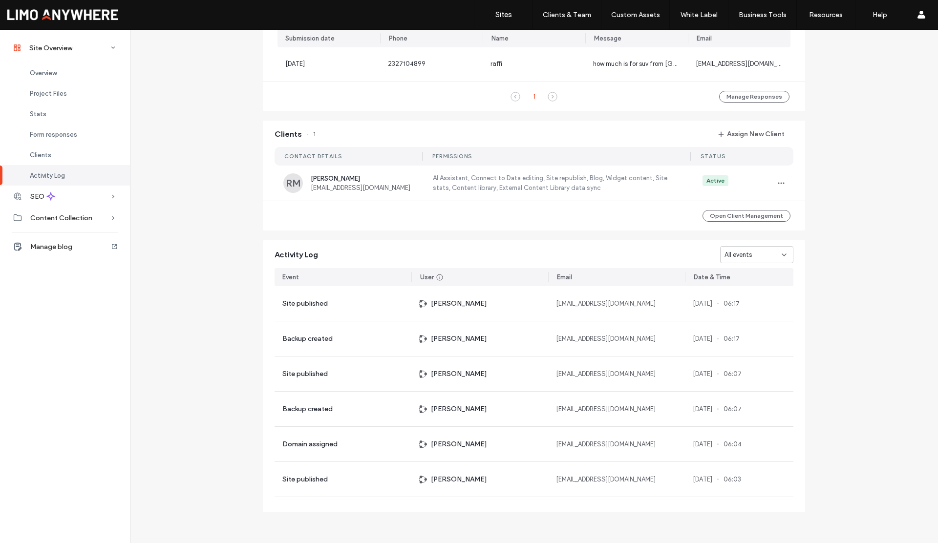
click at [781, 256] on icon at bounding box center [784, 255] width 8 height 8
click at [743, 340] on span "Site created" at bounding box center [740, 341] width 38 height 10
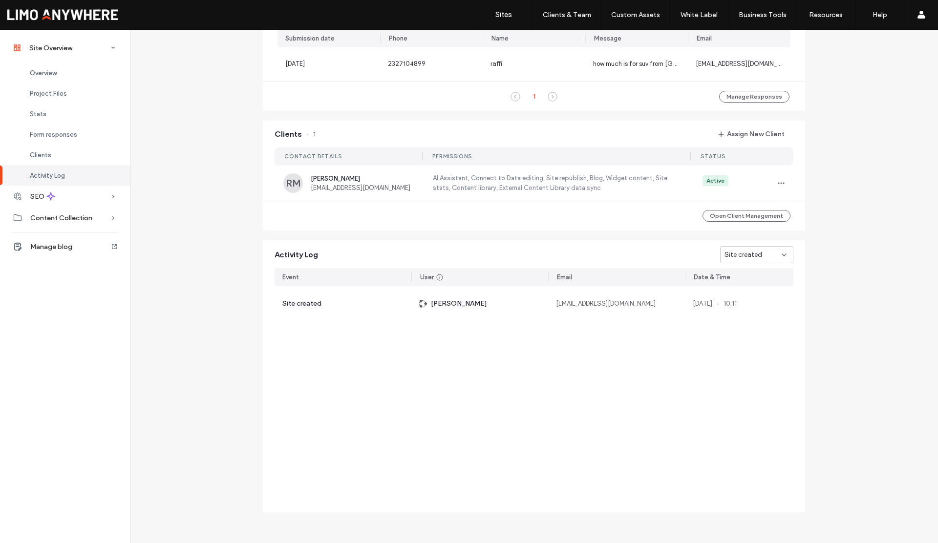
click at [759, 255] on div "Site created" at bounding box center [753, 255] width 57 height 10
click at [754, 319] on span "Domain assigned" at bounding box center [745, 324] width 49 height 10
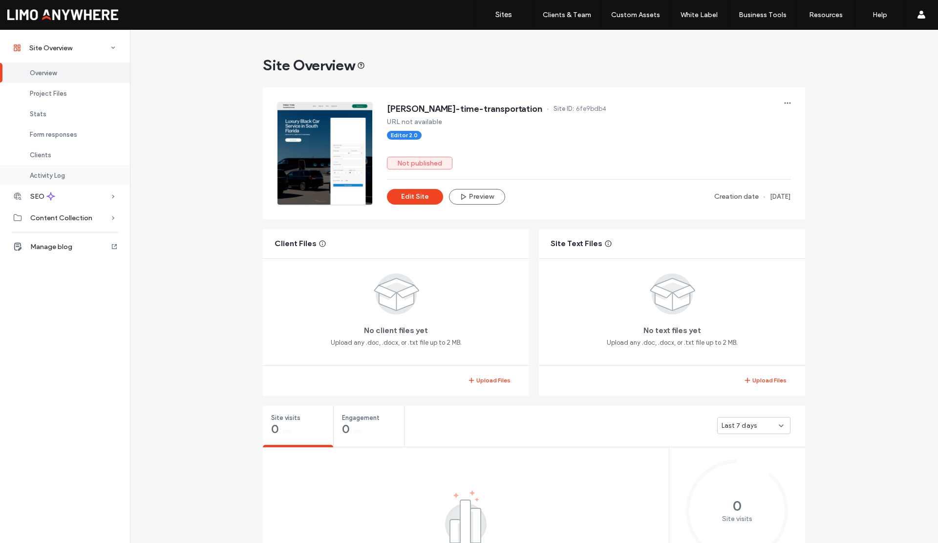
click at [49, 177] on span "Activity Log" at bounding box center [47, 175] width 35 height 7
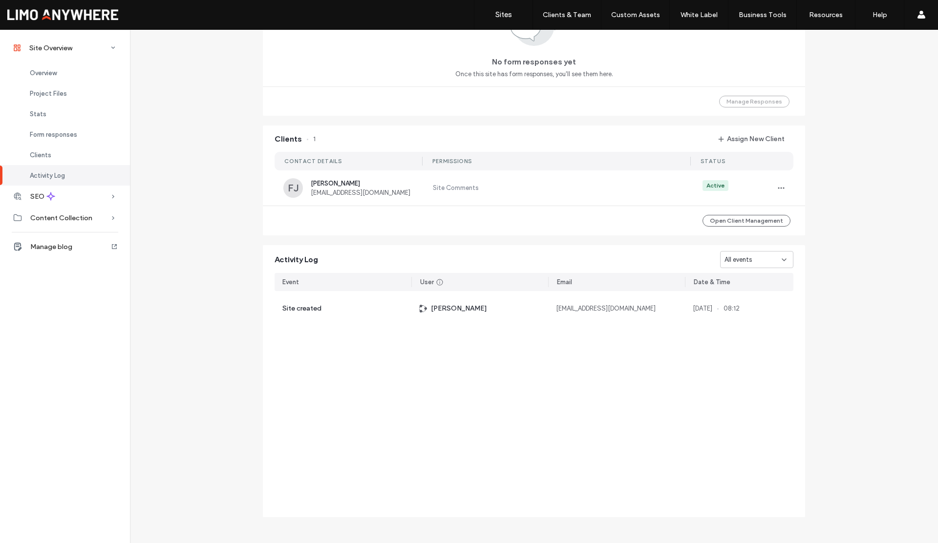
scroll to position [715, 0]
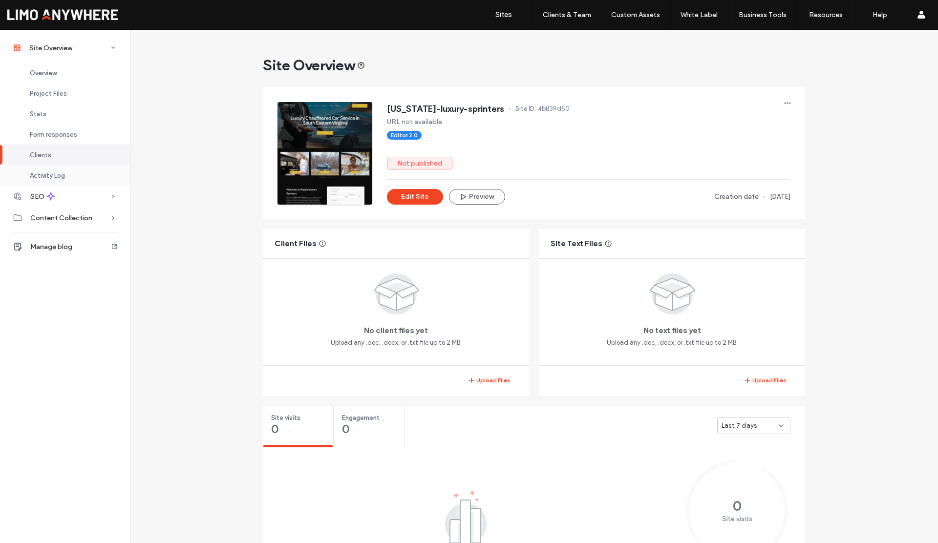
scroll to position [669, 0]
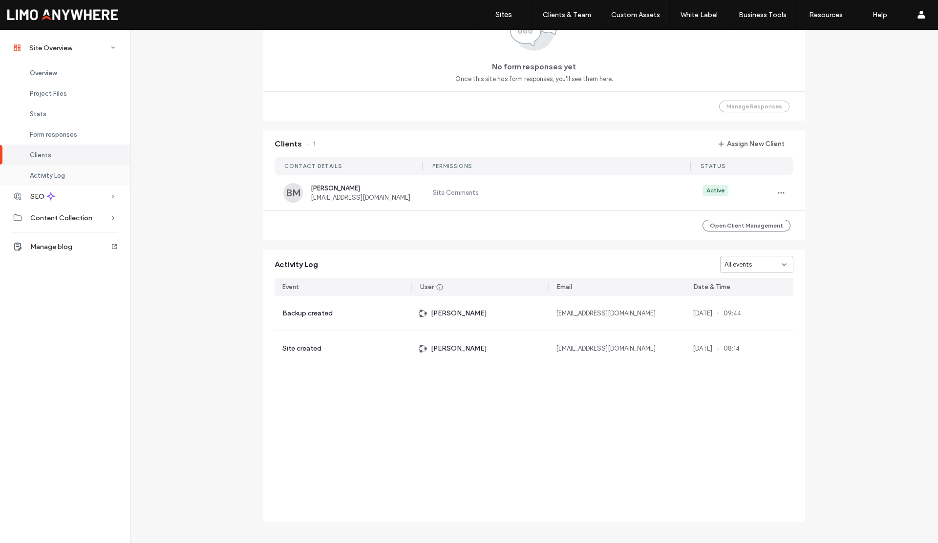
click at [45, 175] on span "Activity Log" at bounding box center [47, 175] width 35 height 7
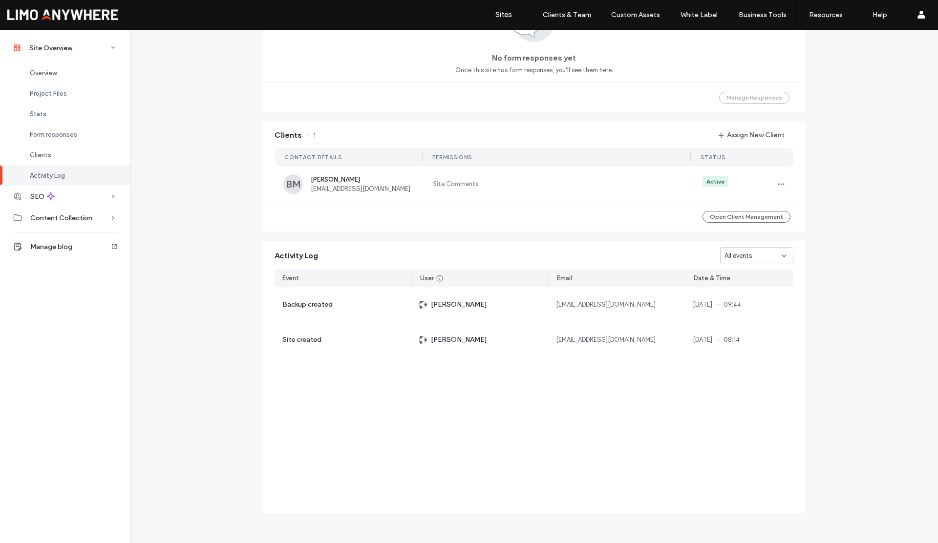
scroll to position [715, 0]
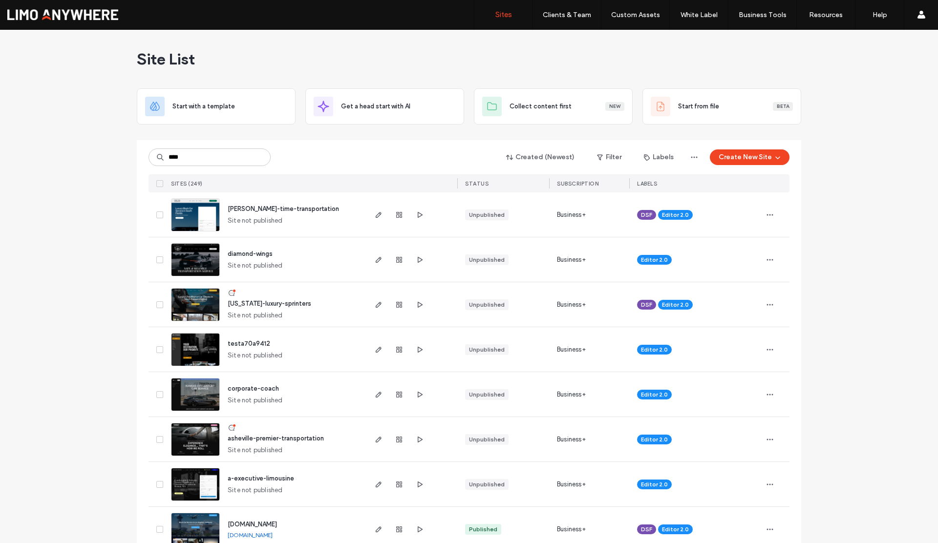
type input "****"
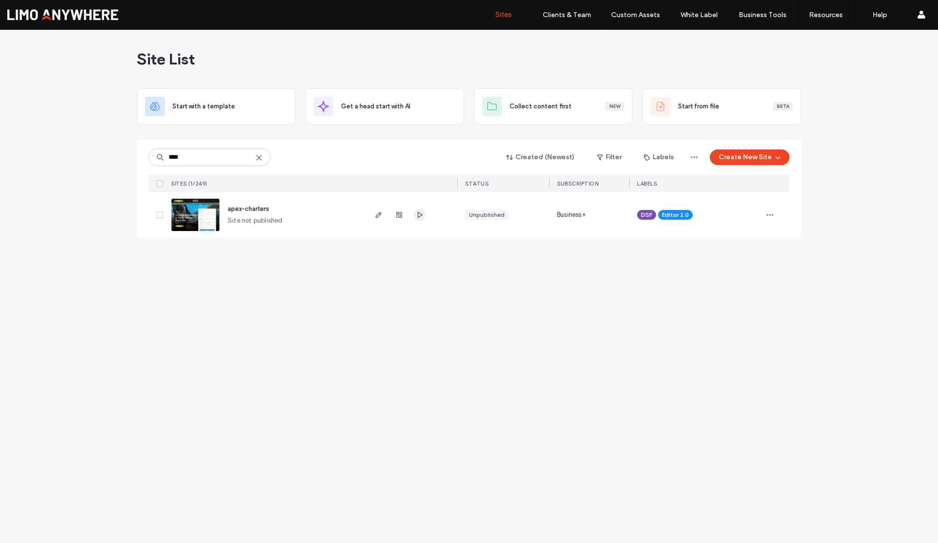
click at [418, 214] on use "button" at bounding box center [420, 215] width 5 height 6
click at [261, 158] on icon at bounding box center [259, 158] width 8 height 8
click at [217, 160] on input at bounding box center [210, 158] width 122 height 18
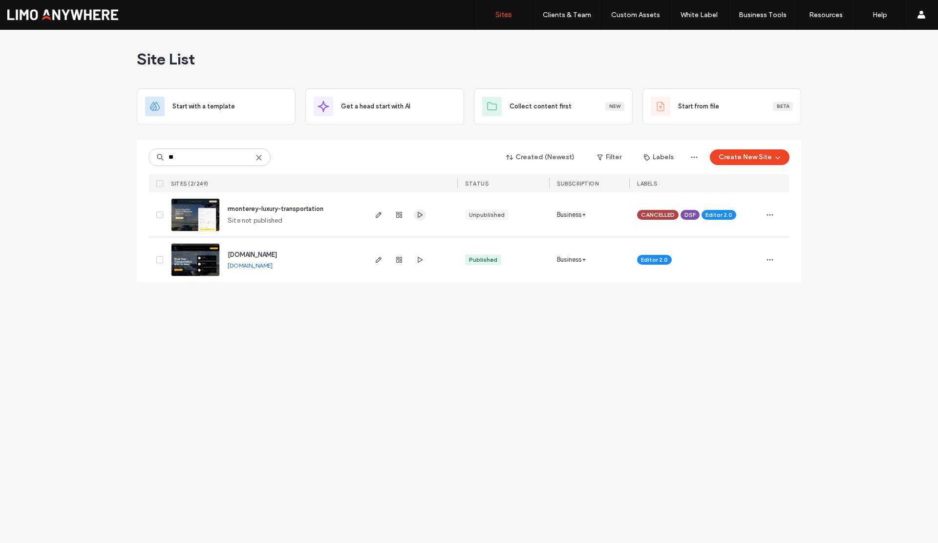
click at [416, 215] on icon "button" at bounding box center [420, 215] width 8 height 8
drag, startPoint x: 329, startPoint y: 146, endPoint x: 247, endPoint y: 157, distance: 82.4
click at [327, 146] on div "** Created (Newest) Filter Labels Create New Site SITES (2/249) STATUS Subscrip…" at bounding box center [469, 166] width 641 height 52
drag, startPoint x: 213, startPoint y: 157, endPoint x: 151, endPoint y: 158, distance: 62.1
click at [151, 158] on input "**" at bounding box center [210, 158] width 122 height 18
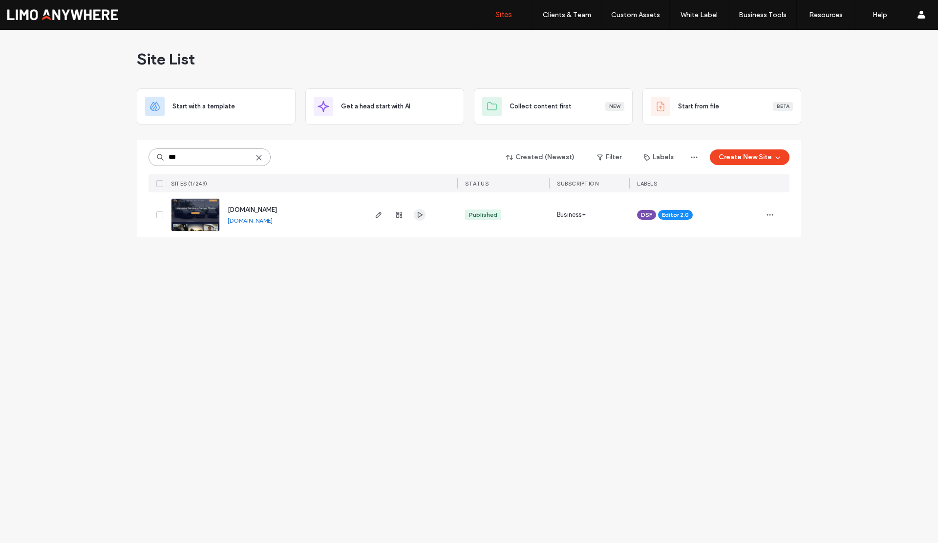
type input "***"
click at [418, 214] on icon "button" at bounding box center [420, 215] width 8 height 8
click at [259, 156] on icon at bounding box center [259, 158] width 8 height 8
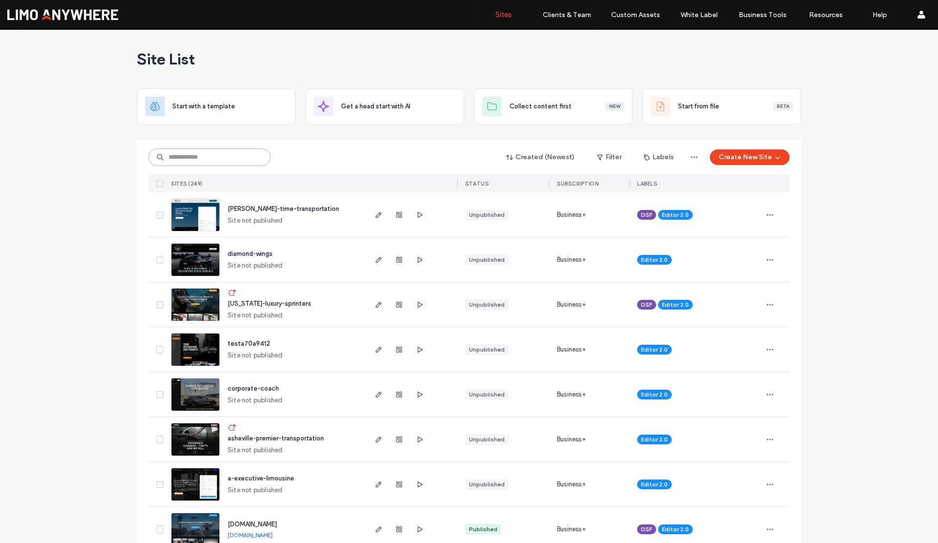
click at [177, 161] on input at bounding box center [210, 158] width 122 height 18
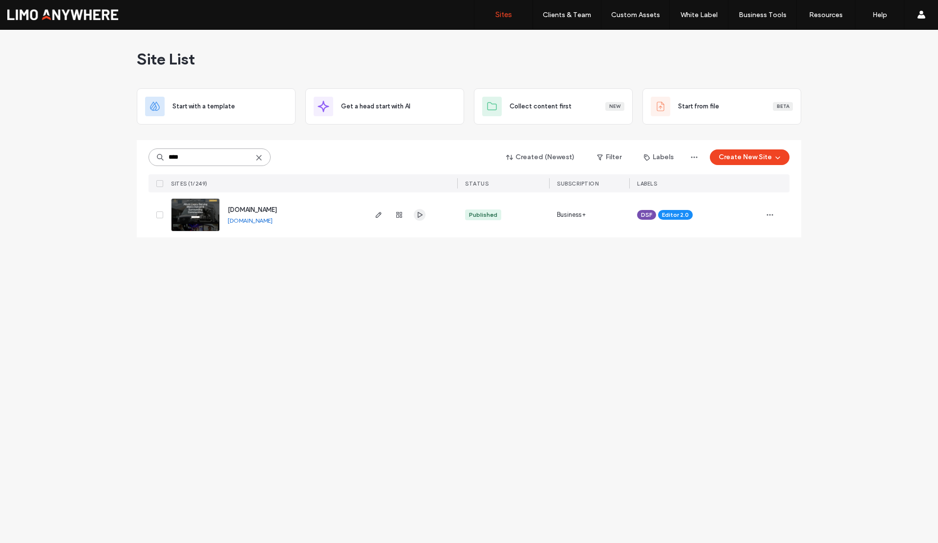
type input "****"
click at [417, 215] on icon "button" at bounding box center [420, 215] width 8 height 8
click at [262, 156] on div "****" at bounding box center [210, 158] width 122 height 18
click at [260, 156] on use at bounding box center [259, 157] width 4 height 4
click at [211, 159] on input at bounding box center [210, 158] width 122 height 18
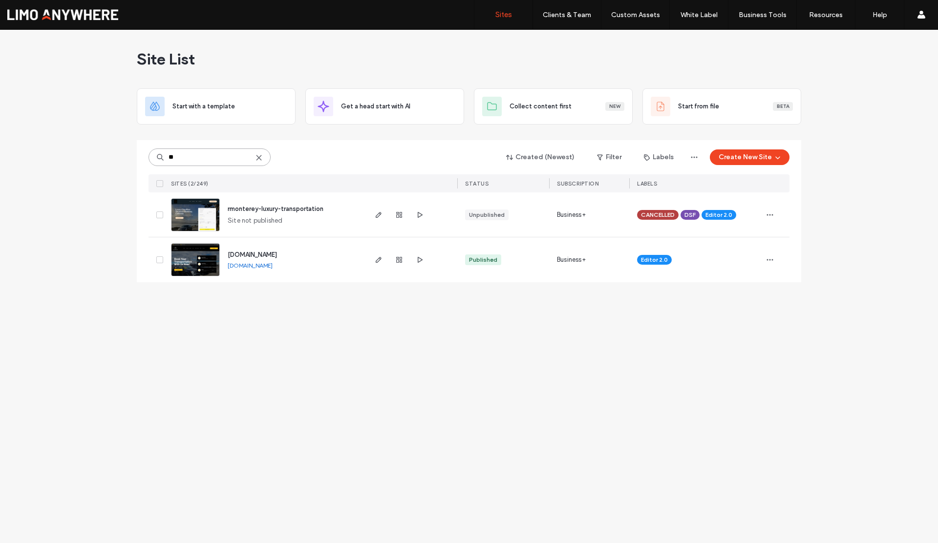
type input "**"
click at [258, 157] on use at bounding box center [259, 157] width 4 height 4
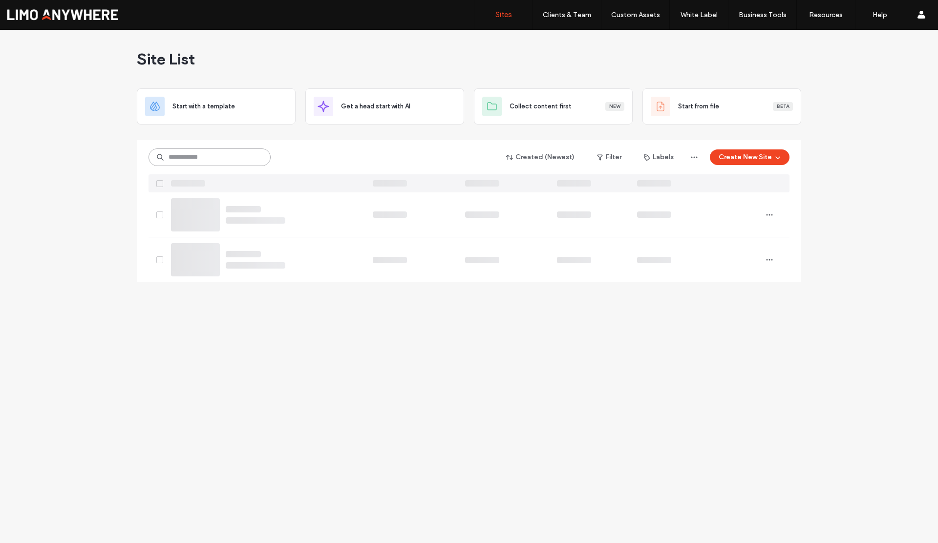
click at [219, 158] on input at bounding box center [210, 158] width 122 height 18
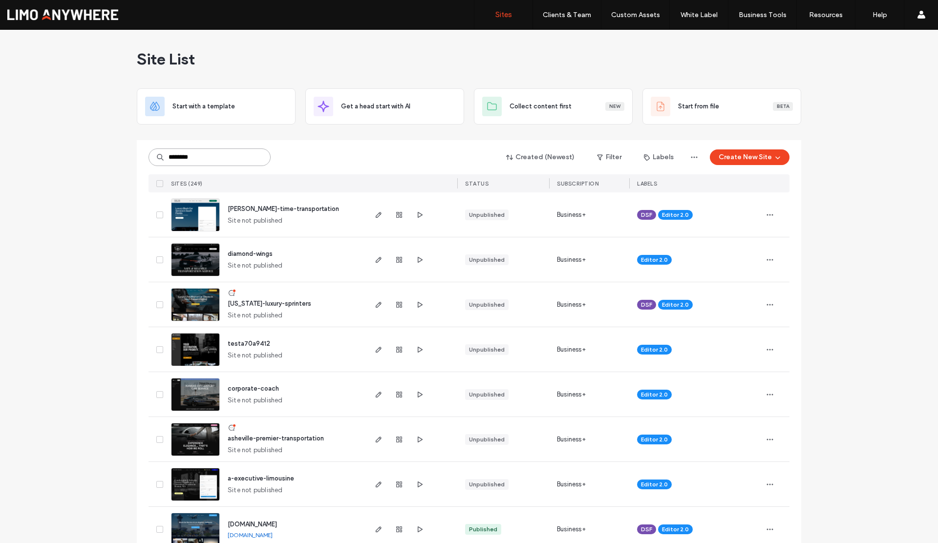
type input "********"
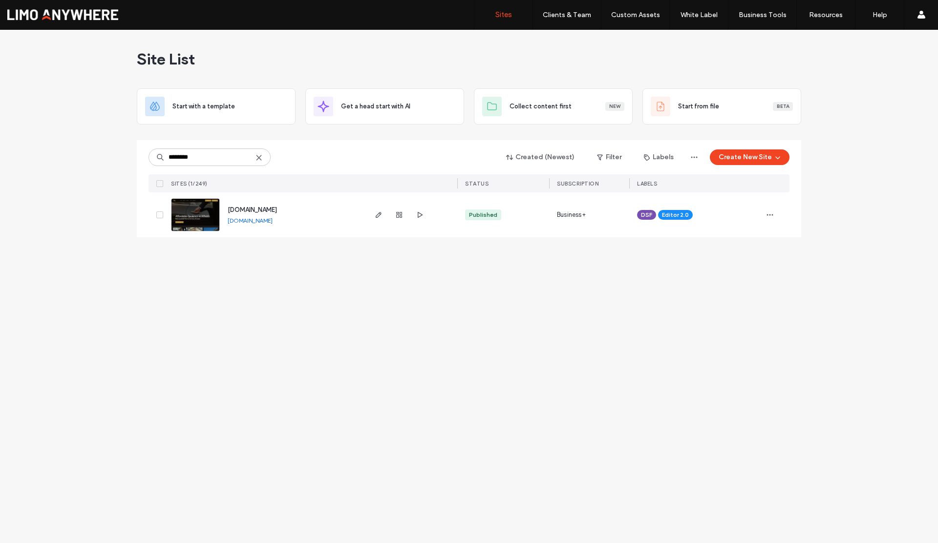
click at [269, 220] on link "[DOMAIN_NAME]" at bounding box center [250, 220] width 45 height 7
